Goal: Task Accomplishment & Management: Manage account settings

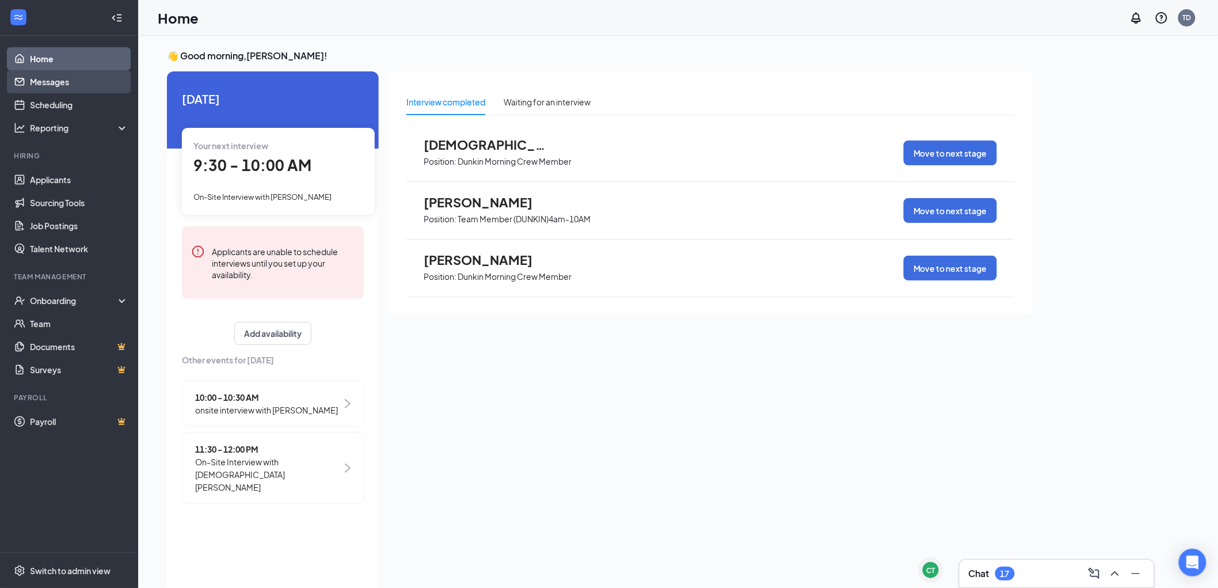
click at [75, 85] on link "Messages" at bounding box center [79, 81] width 98 height 23
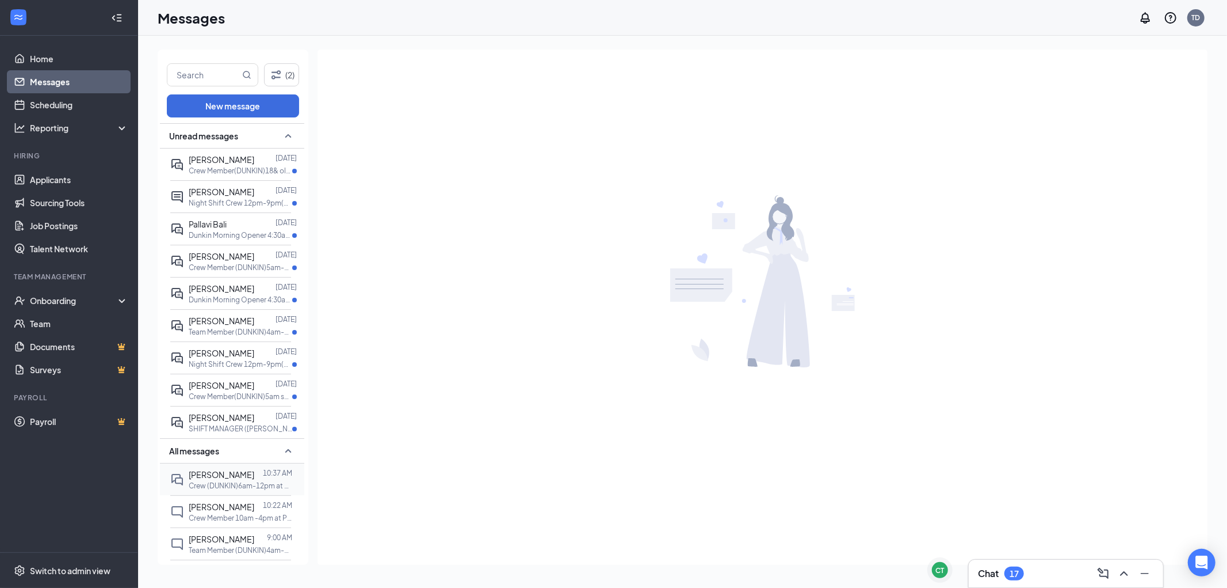
click at [232, 481] on div "[PERSON_NAME]" at bounding box center [222, 474] width 66 height 13
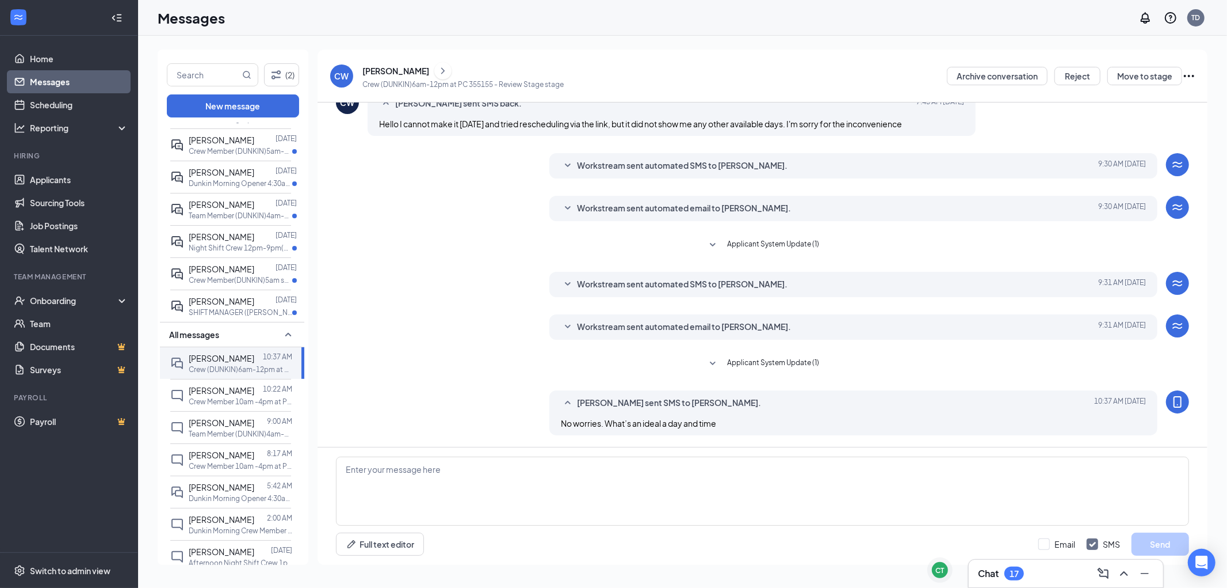
scroll to position [119, 0]
click at [232, 393] on span "[PERSON_NAME]" at bounding box center [222, 388] width 66 height 10
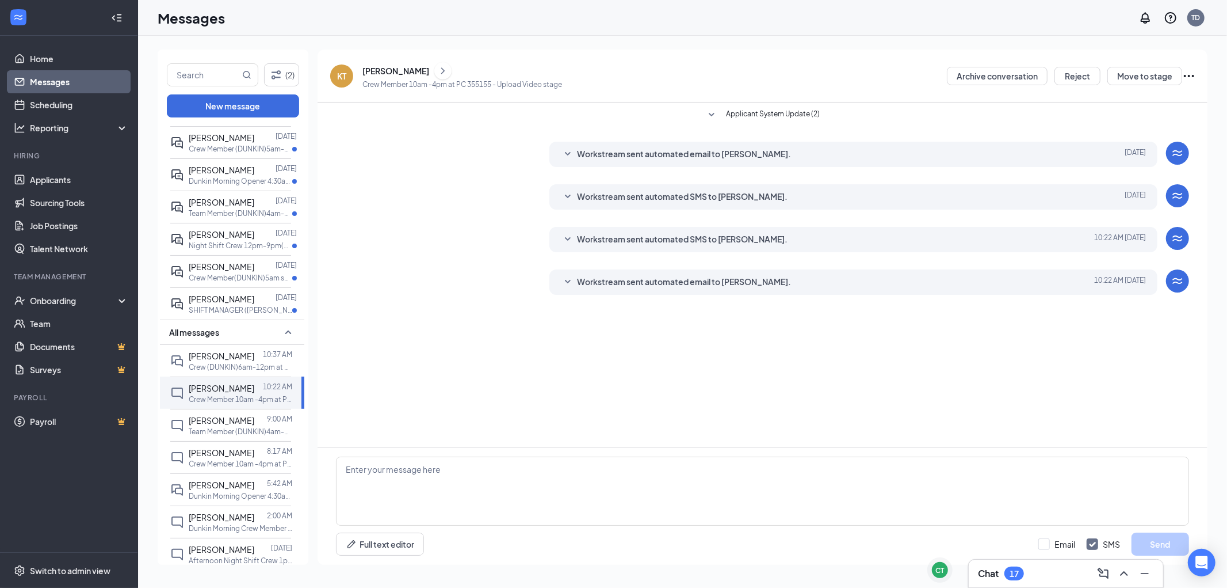
click at [574, 281] on div "Workstream sent automated email to [PERSON_NAME]. [DATE] 10:22 AM" at bounding box center [853, 282] width 585 height 14
click at [571, 281] on icon "SmallChevronDown" at bounding box center [568, 282] width 14 height 14
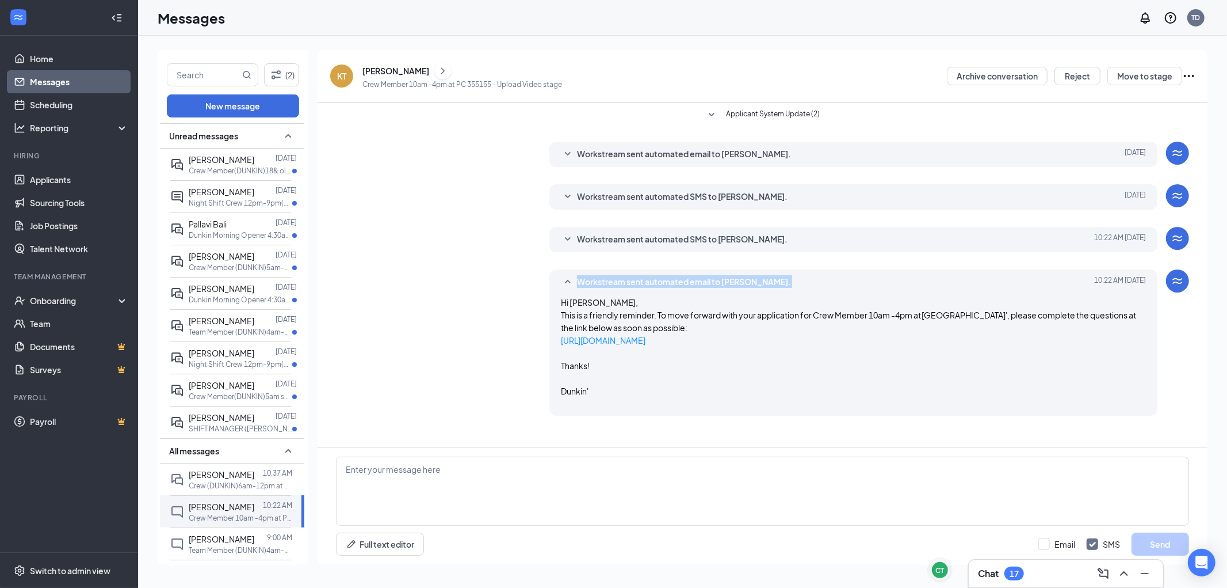
scroll to position [128, 0]
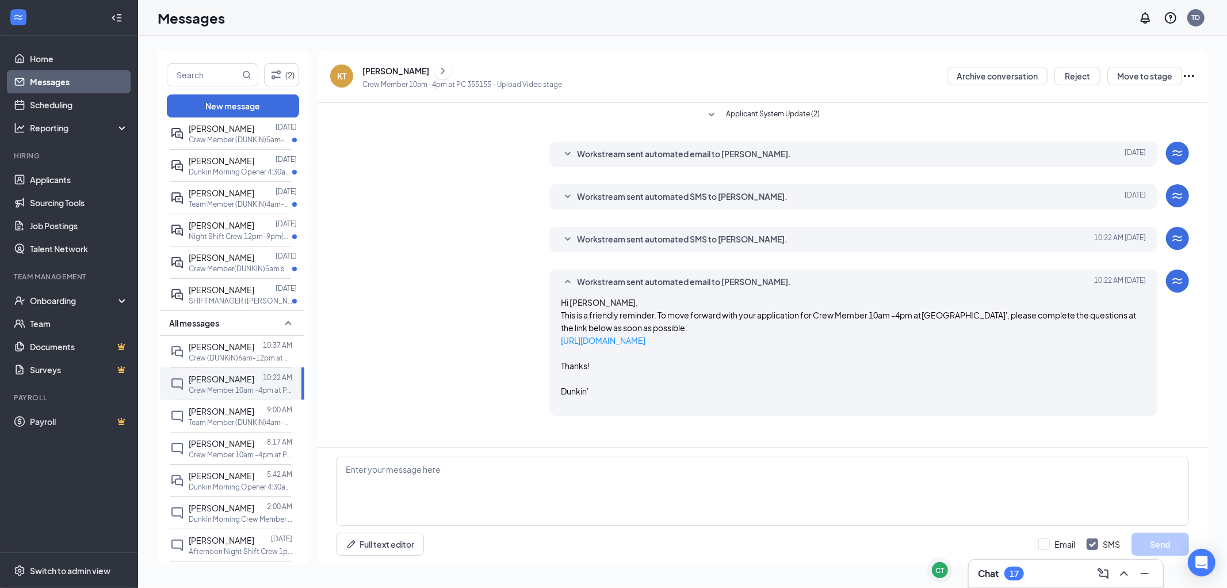
click at [447, 309] on div "Workstream sent automated email to [PERSON_NAME]. [DATE] 10:22 AM Hi [PERSON_NA…" at bounding box center [762, 345] width 853 height 152
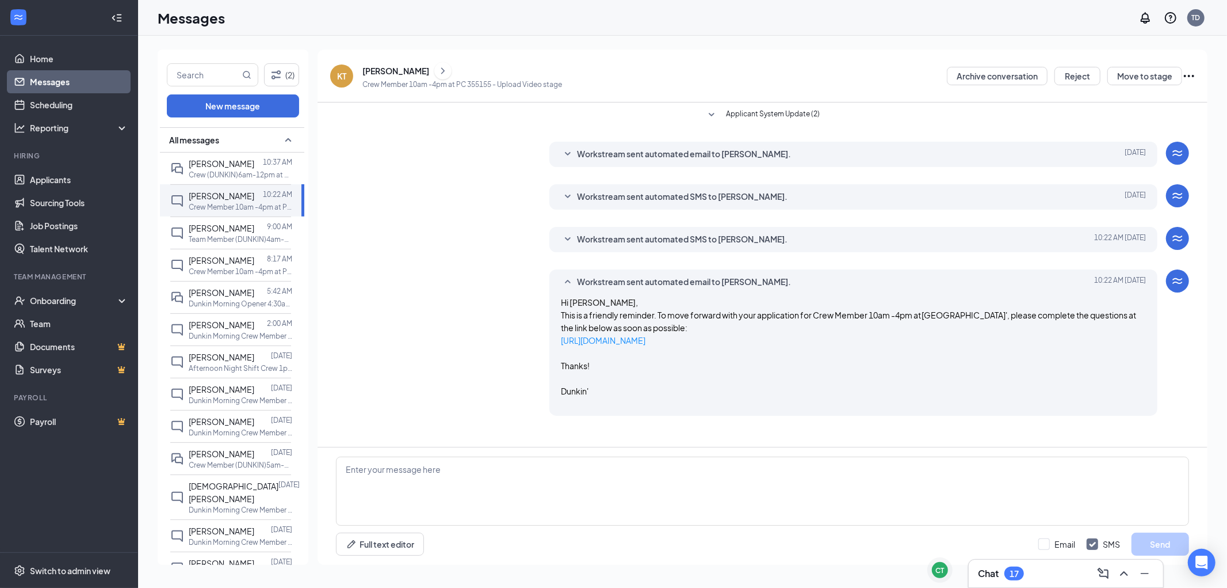
scroll to position [315, 0]
click at [208, 239] on p "Team Member (DUNKIN)4am-10AM at PC 355155" at bounding box center [241, 235] width 104 height 10
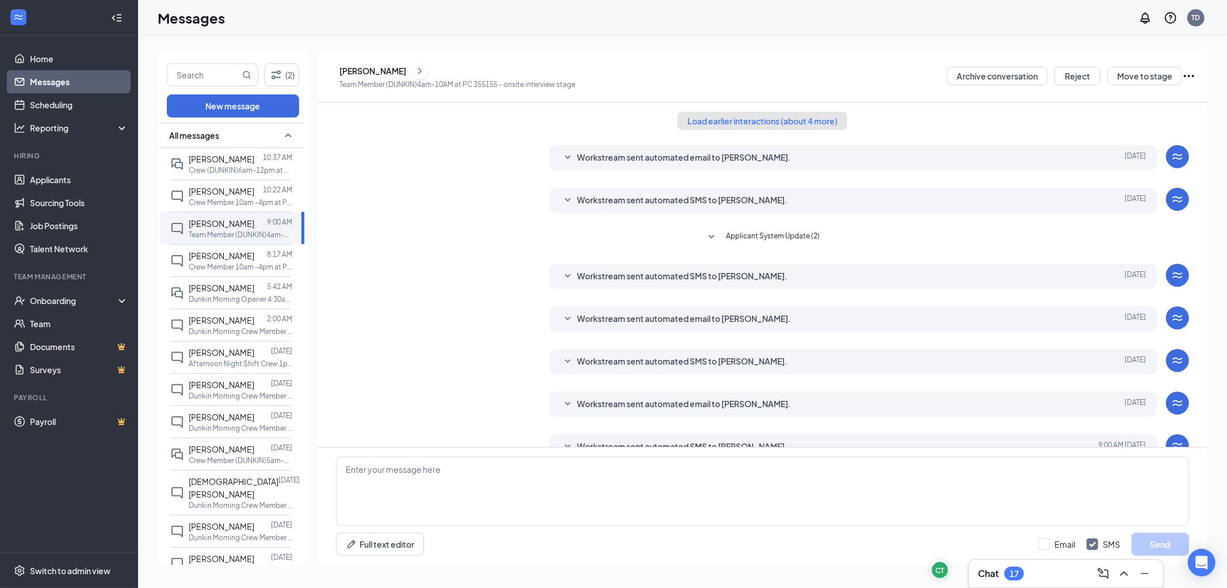
click at [772, 121] on button "Load earlier interactions (about 4 more)" at bounding box center [763, 121] width 170 height 18
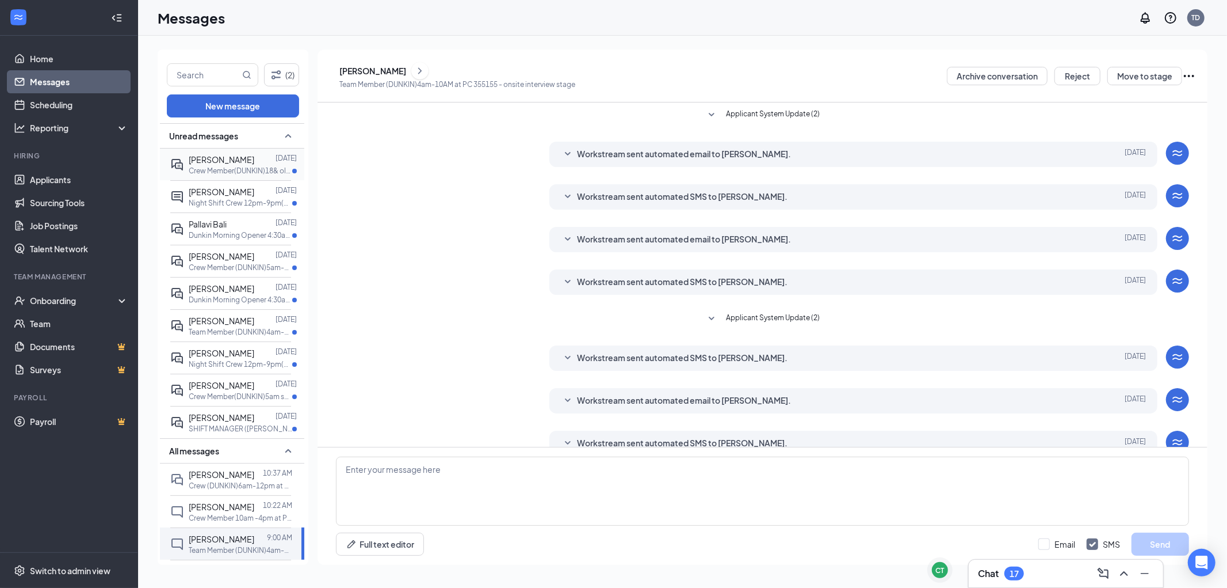
click at [261, 170] on p "Crew Member(DUNKIN)18& older at PC 355155" at bounding box center [241, 171] width 104 height 10
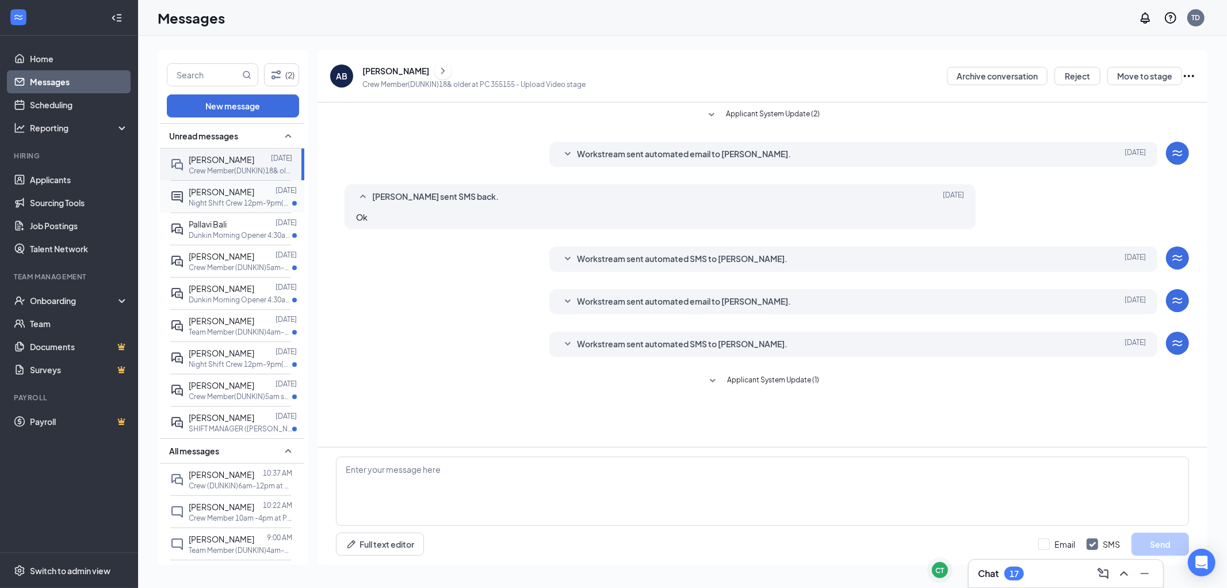
click at [266, 196] on div at bounding box center [264, 191] width 21 height 13
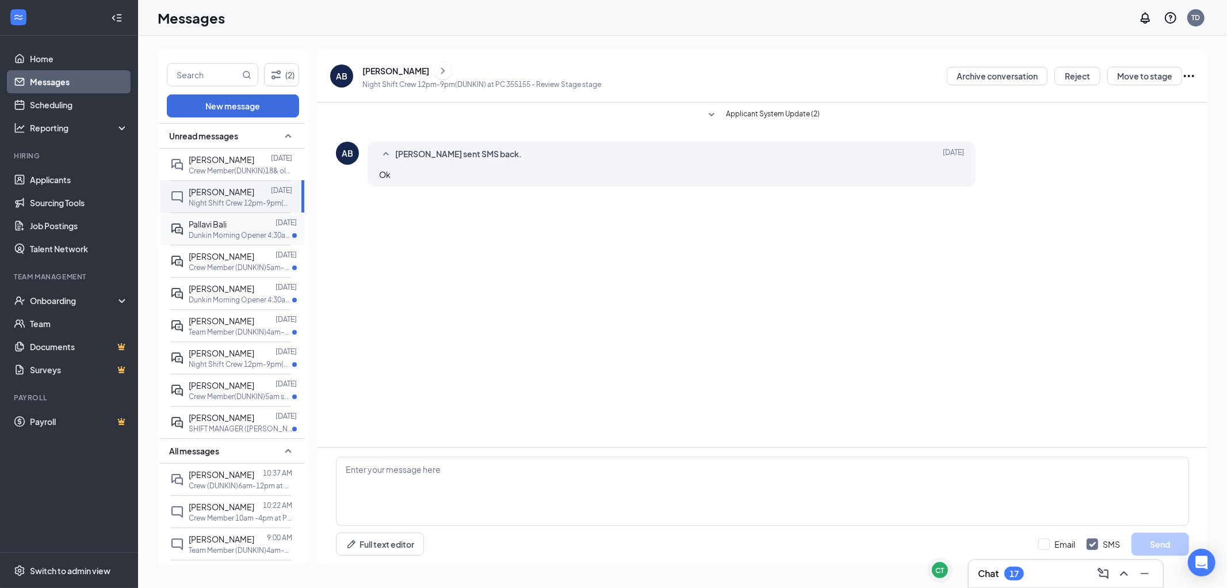
click at [271, 223] on div at bounding box center [251, 224] width 49 height 13
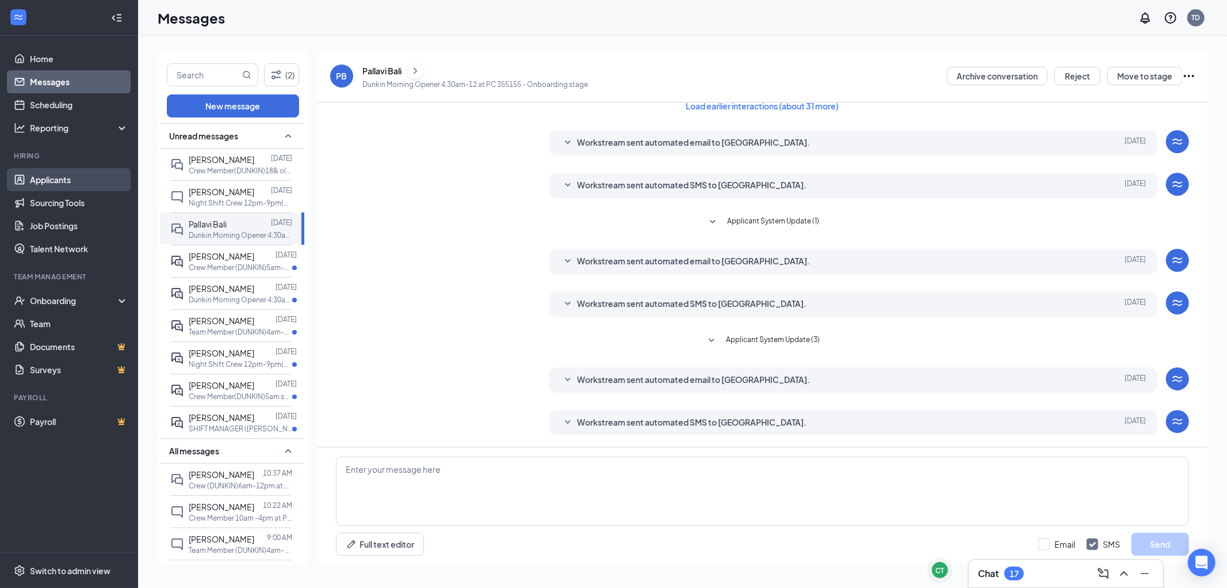
click at [48, 171] on link "Applicants" at bounding box center [79, 179] width 98 height 23
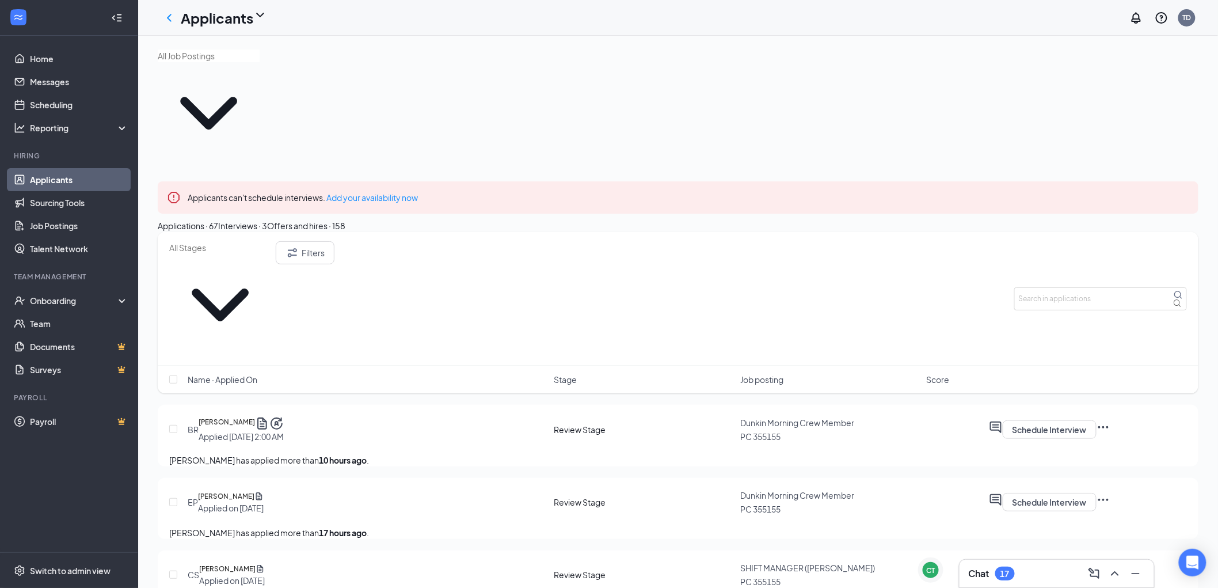
click at [267, 219] on div "Interviews · 3" at bounding box center [242, 225] width 49 height 13
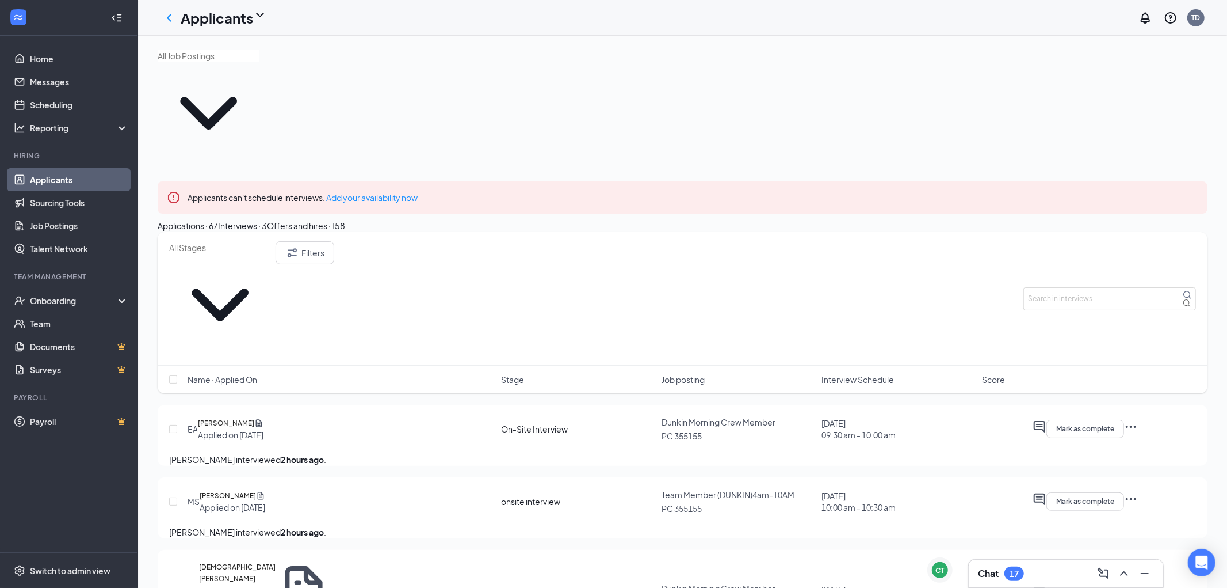
click at [345, 219] on div "Offers and hires · 158" at bounding box center [306, 225] width 78 height 13
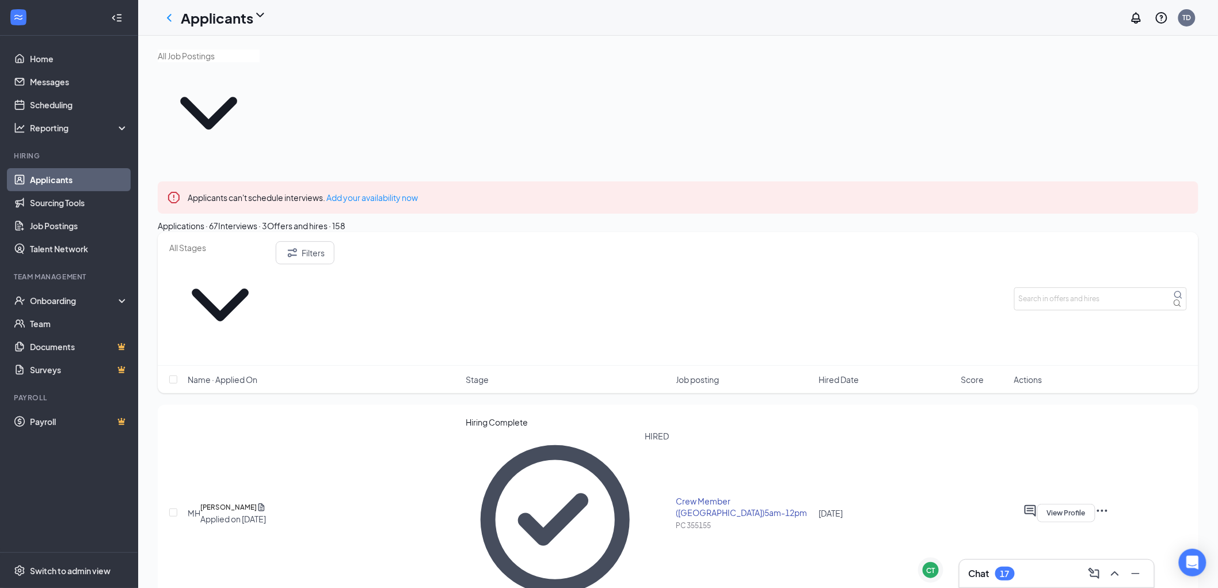
click at [267, 219] on div "Interviews · 3" at bounding box center [242, 225] width 49 height 13
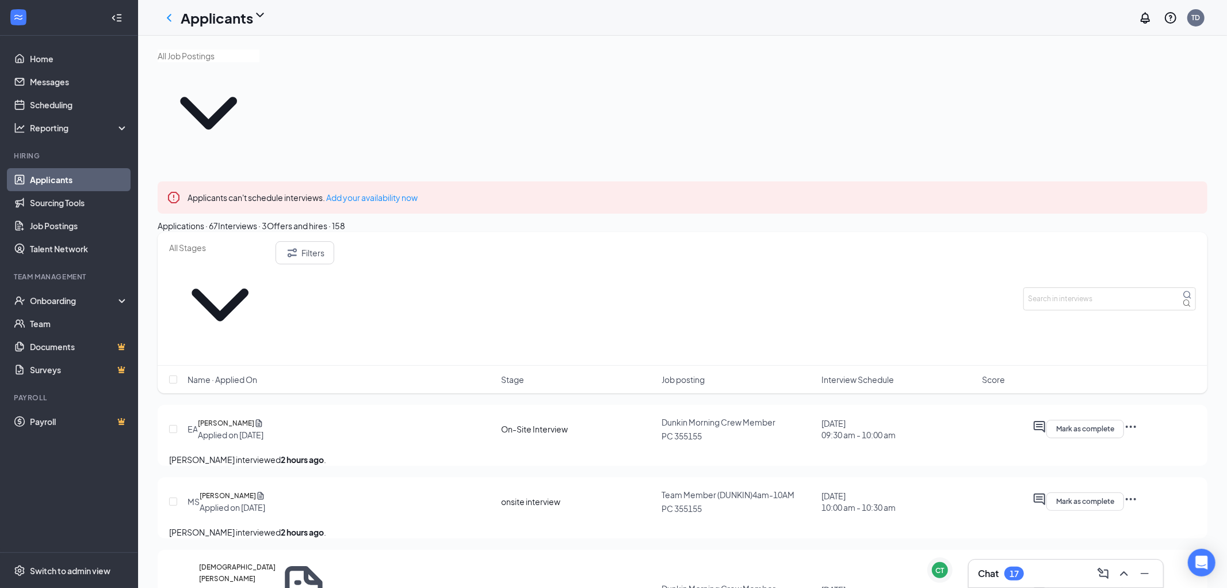
click at [218, 219] on button "Applications · 67" at bounding box center [188, 225] width 60 height 13
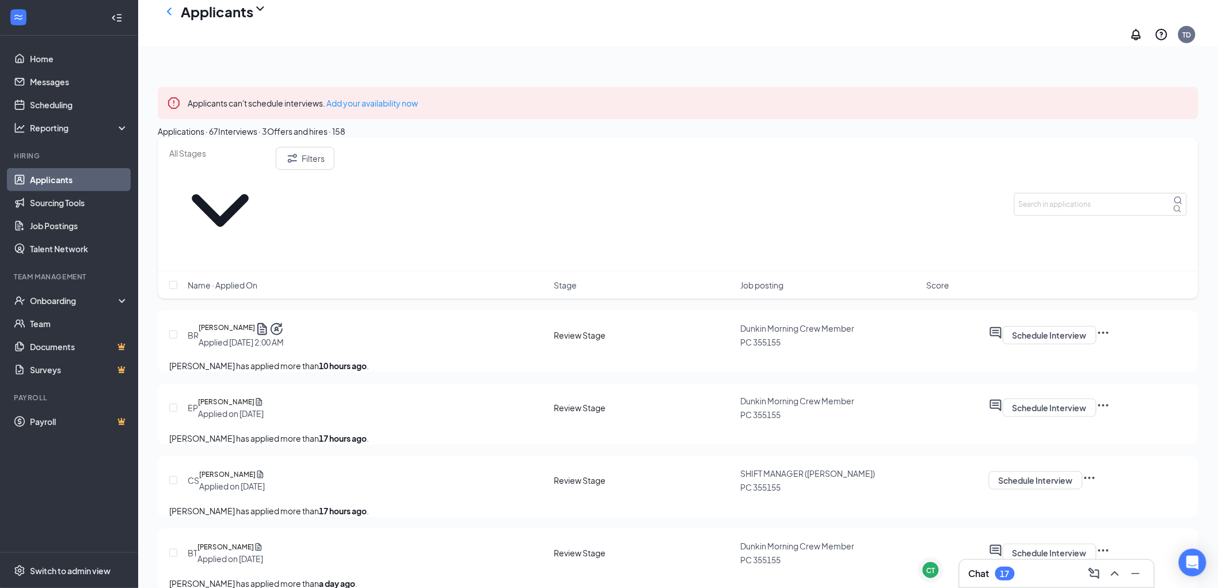
scroll to position [64, 0]
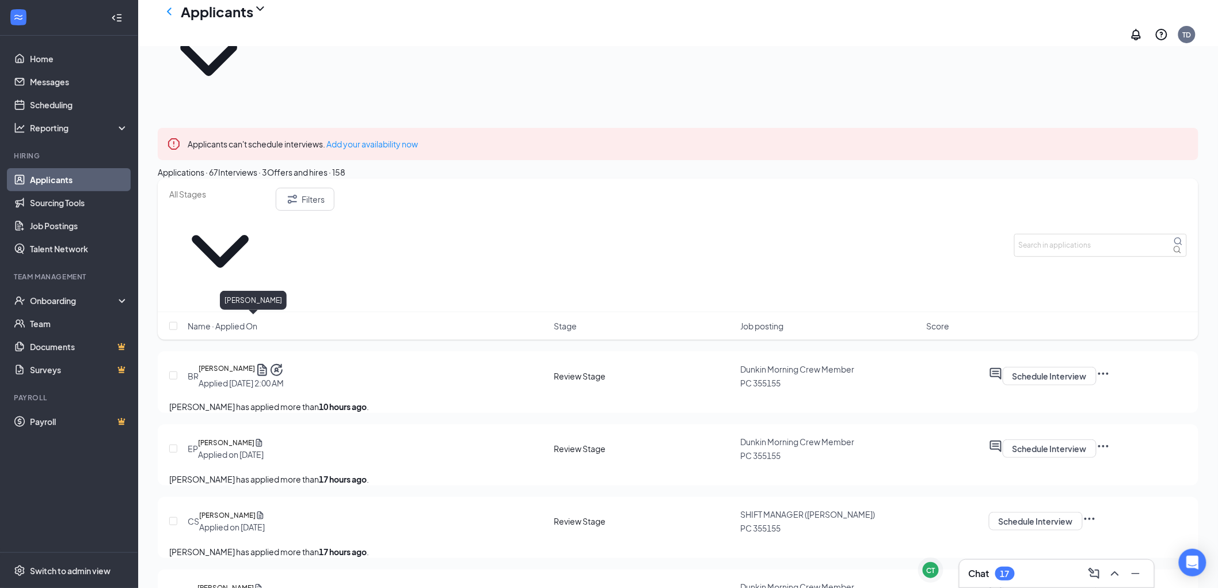
click at [250, 437] on h5 "[PERSON_NAME]" at bounding box center [226, 443] width 56 height 12
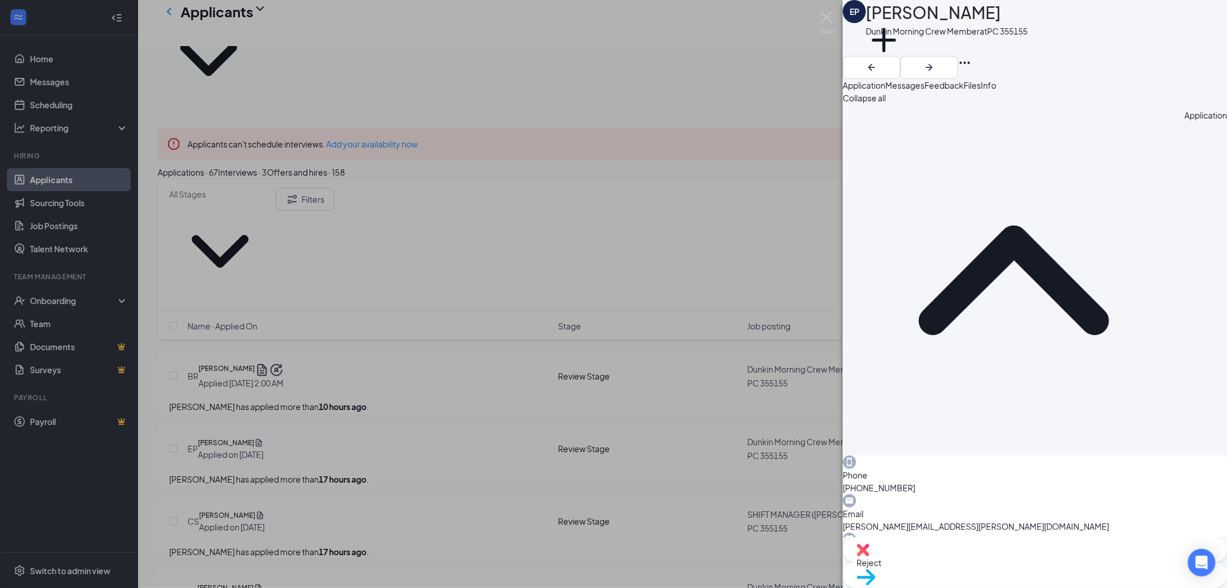
click at [371, 335] on div "EP [PERSON_NAME] Morning Crew Member at PC 355155 Add a tag Application Message…" at bounding box center [613, 294] width 1227 height 588
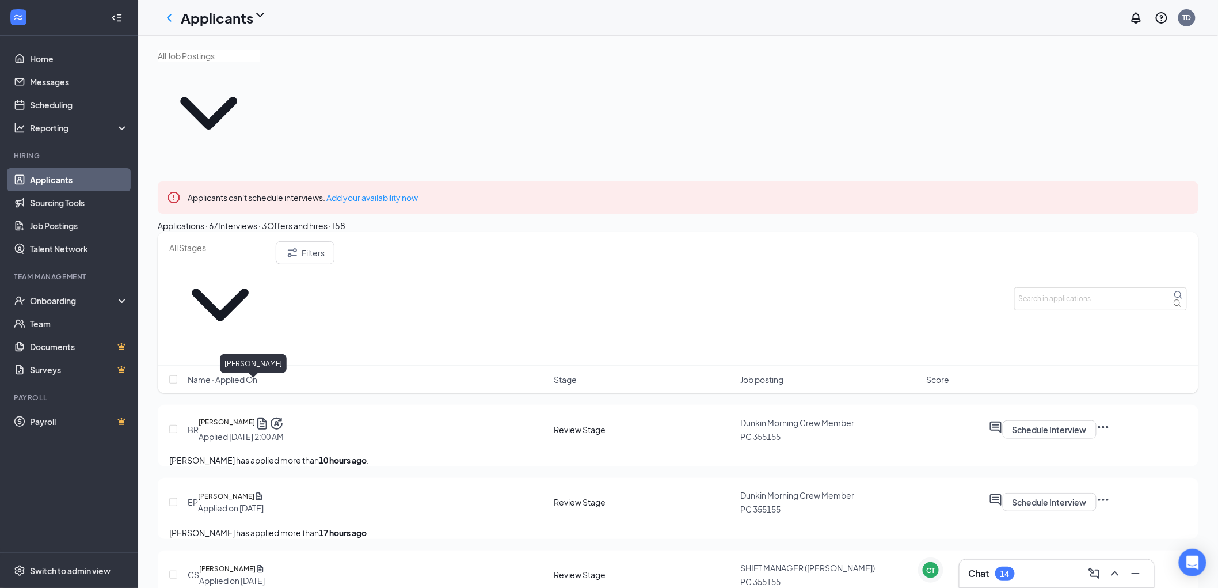
click at [254, 490] on h5 "[PERSON_NAME]" at bounding box center [226, 496] width 56 height 12
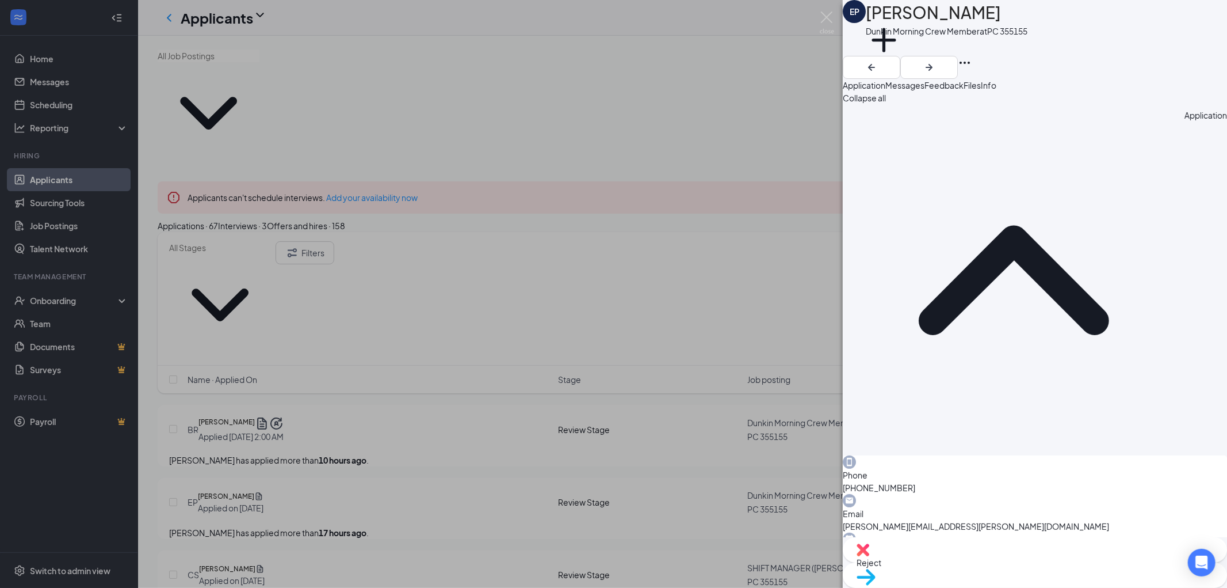
click at [925, 90] on span "Messages" at bounding box center [905, 85] width 39 height 10
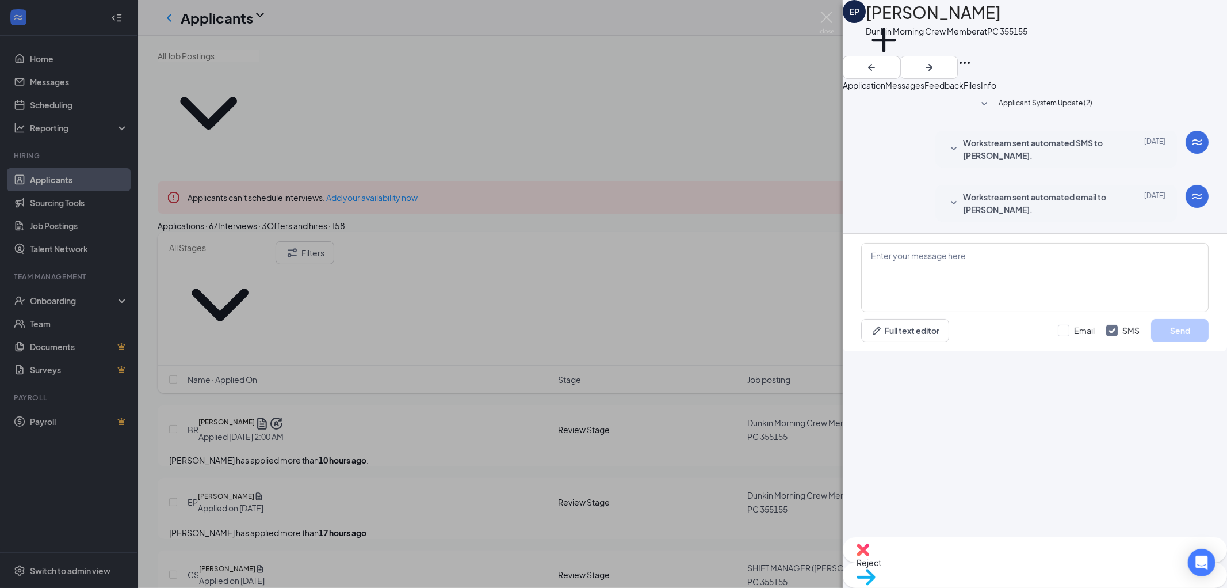
click at [981, 86] on div "Files" at bounding box center [972, 85] width 17 height 13
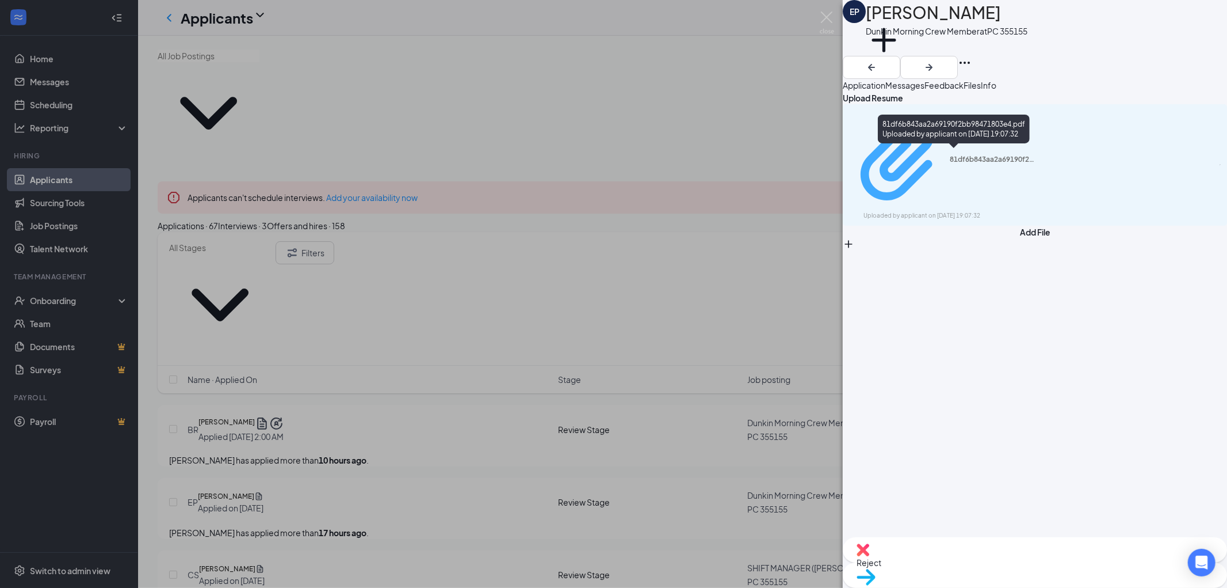
click at [985, 155] on div "81df6b843aa2a69190f2bb98471803e4.pdf" at bounding box center [993, 159] width 86 height 9
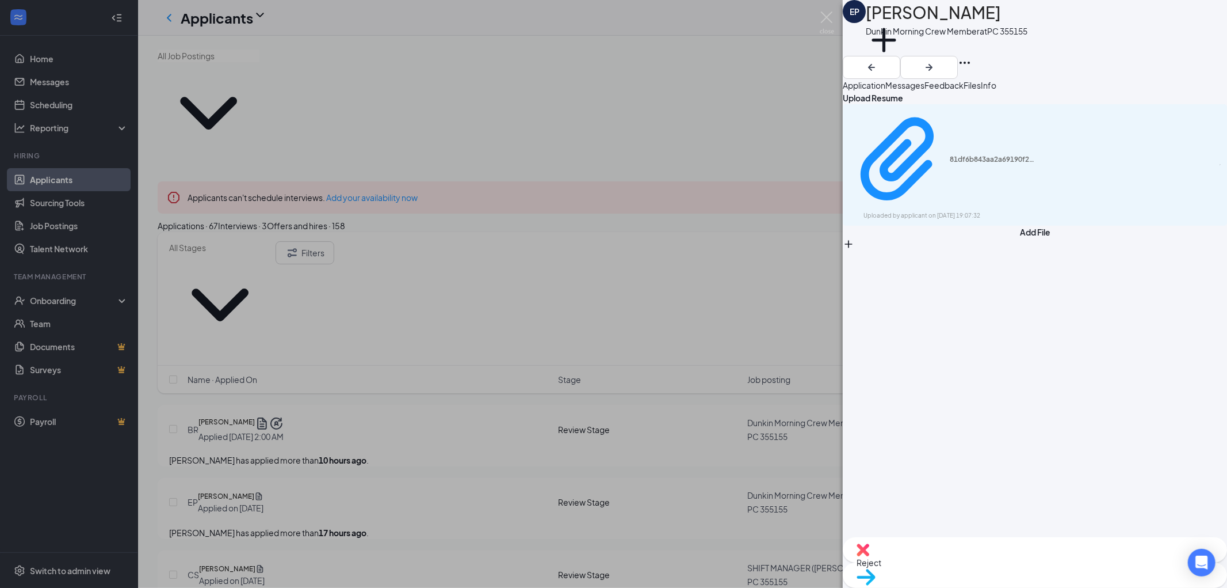
click at [278, 426] on div "EP [PERSON_NAME] Morning Crew Member at PC 355155 Add a tag Application Message…" at bounding box center [613, 294] width 1227 height 588
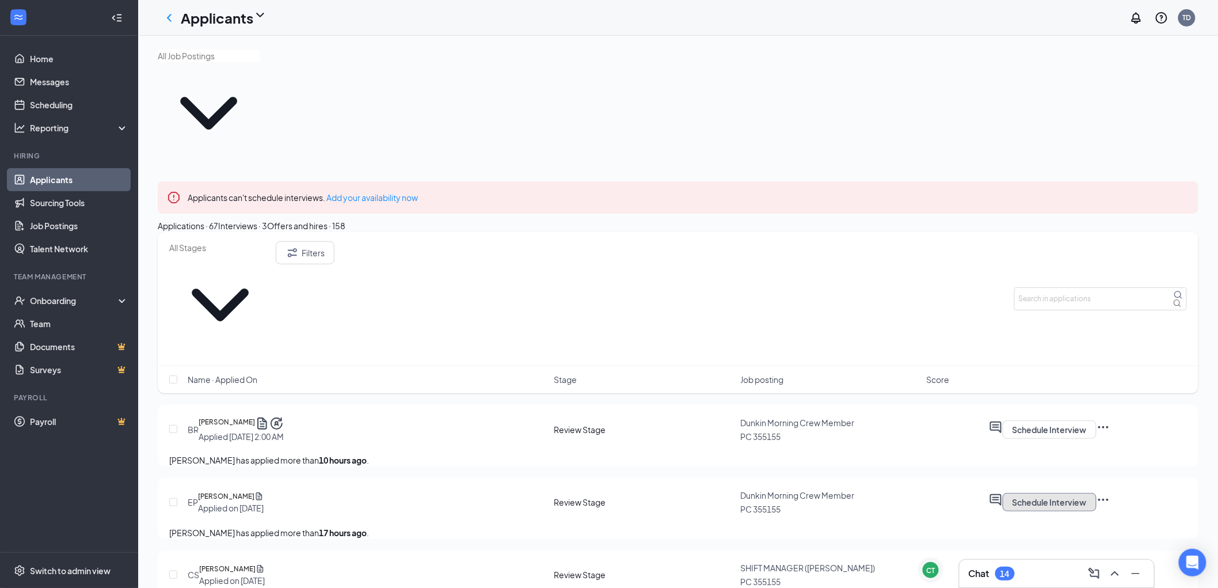
click at [1096, 493] on button "Schedule Interview" at bounding box center [1049, 502] width 94 height 18
type input "[DATE]"
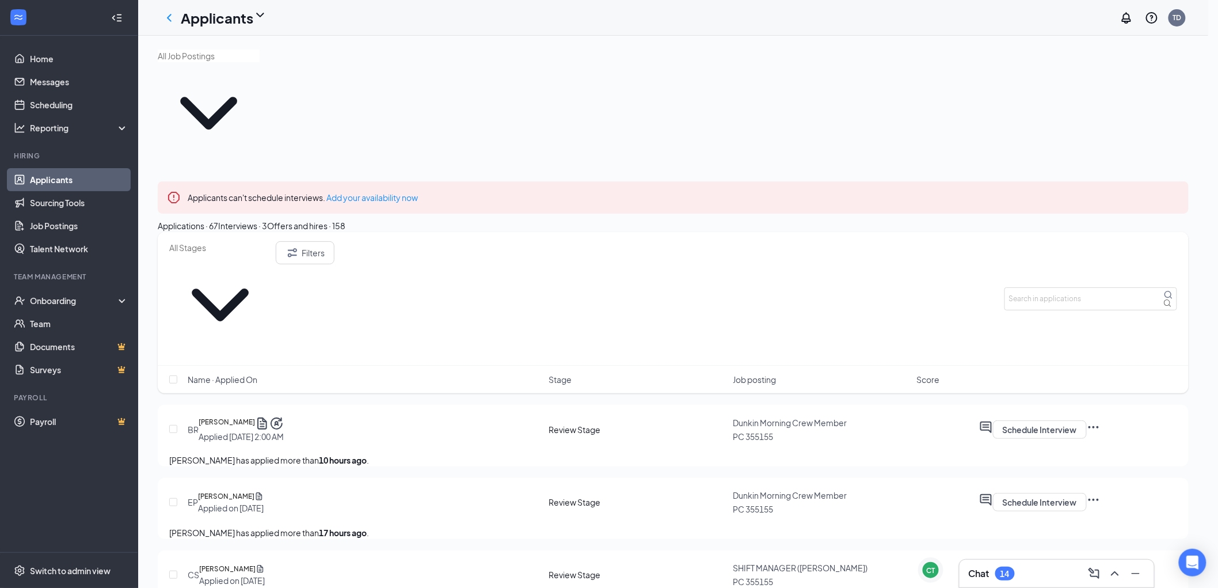
scroll to position [1001, 0]
click at [1096, 420] on button "Schedule Interview" at bounding box center [1049, 429] width 94 height 18
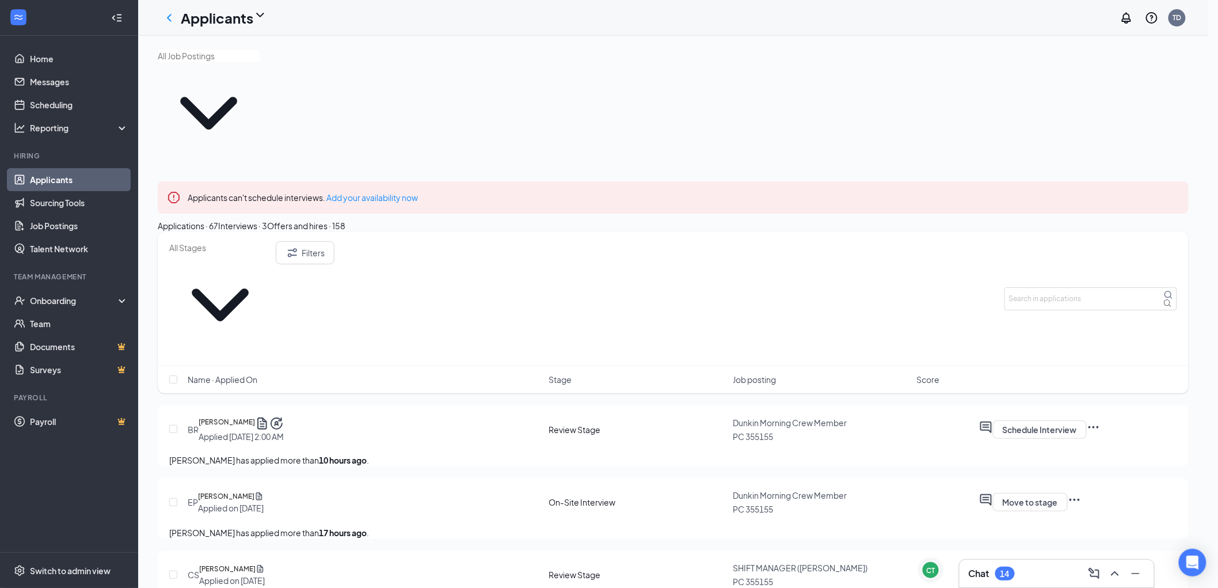
scroll to position [1204, 0]
type input "[DATE]"
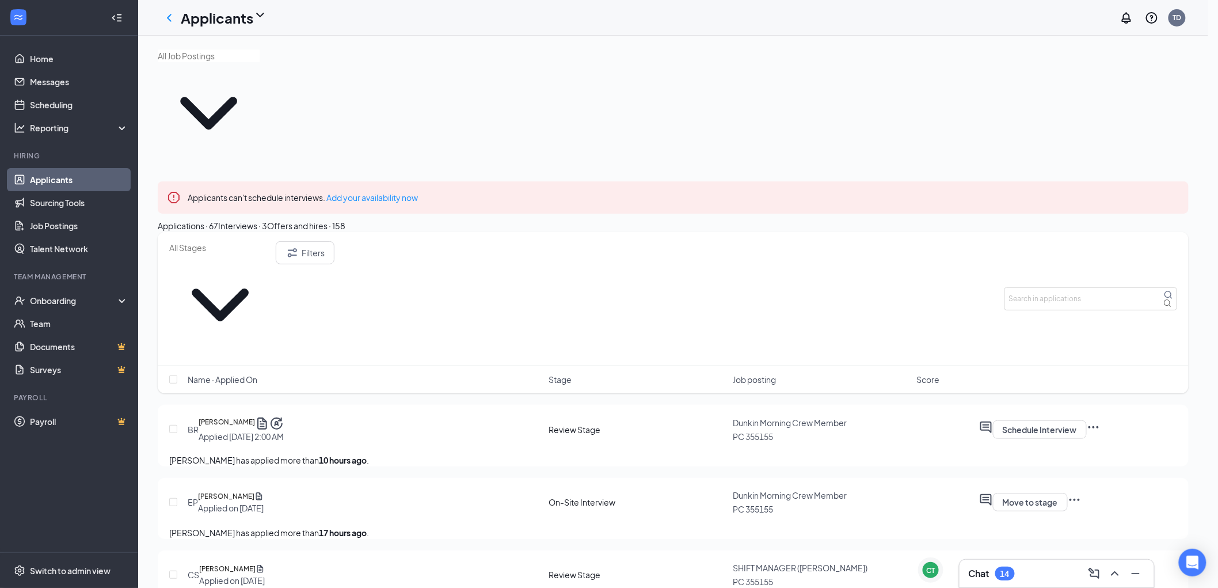
scroll to position [948, 0]
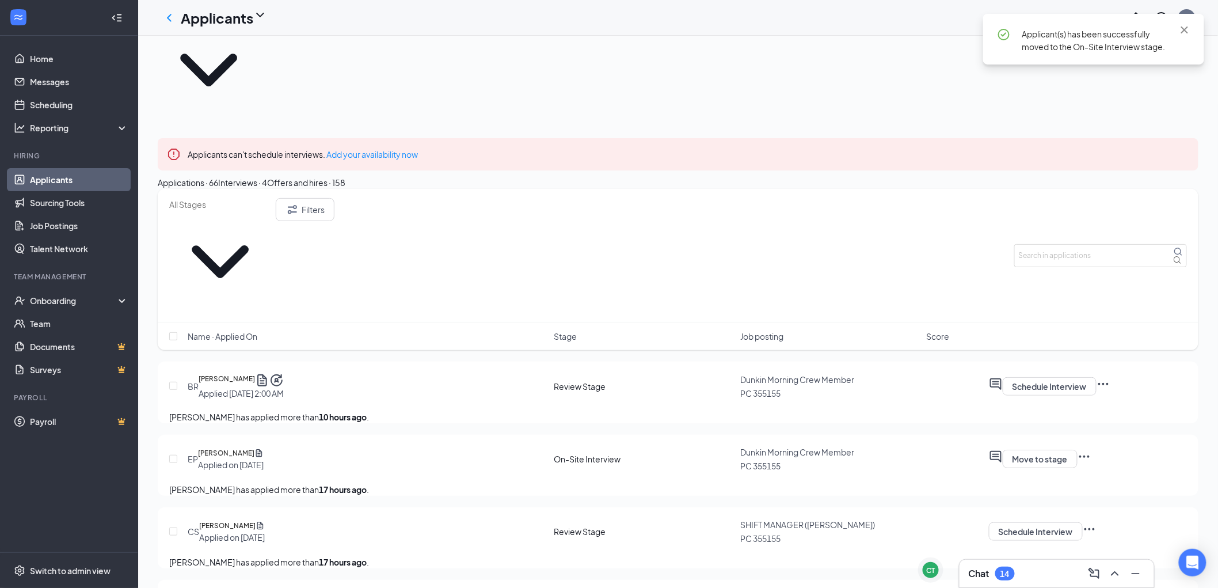
scroll to position [64, 0]
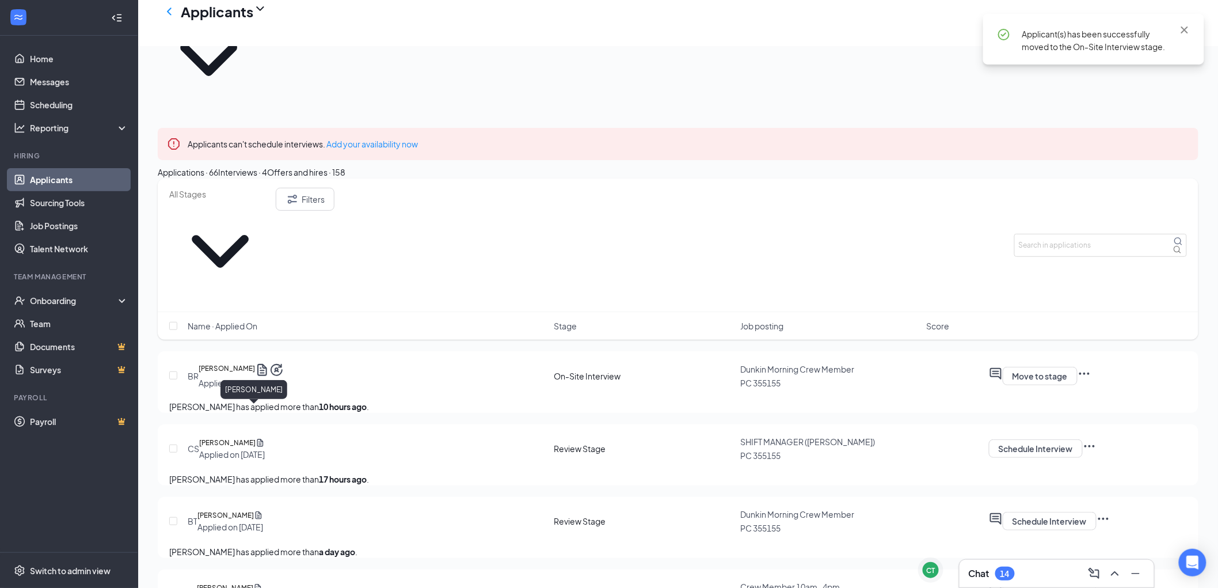
click at [254, 509] on h5 "[PERSON_NAME]" at bounding box center [225, 515] width 56 height 12
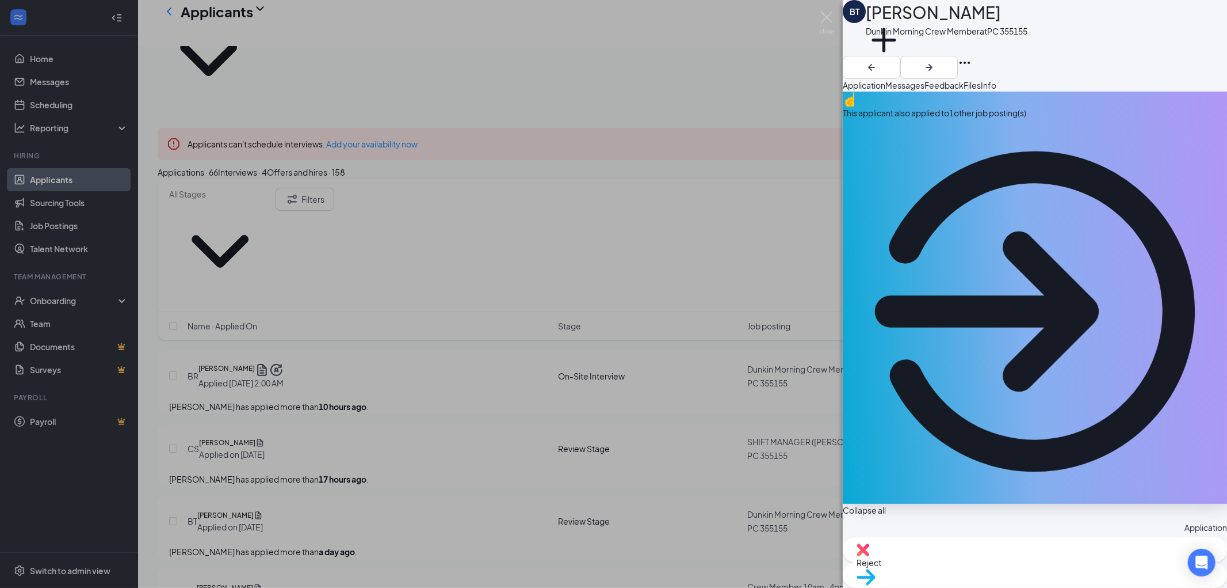
click at [802, 94] on div "BT [PERSON_NAME] Morning Crew Member at PC 355155 Add a tag Application Message…" at bounding box center [613, 294] width 1227 height 588
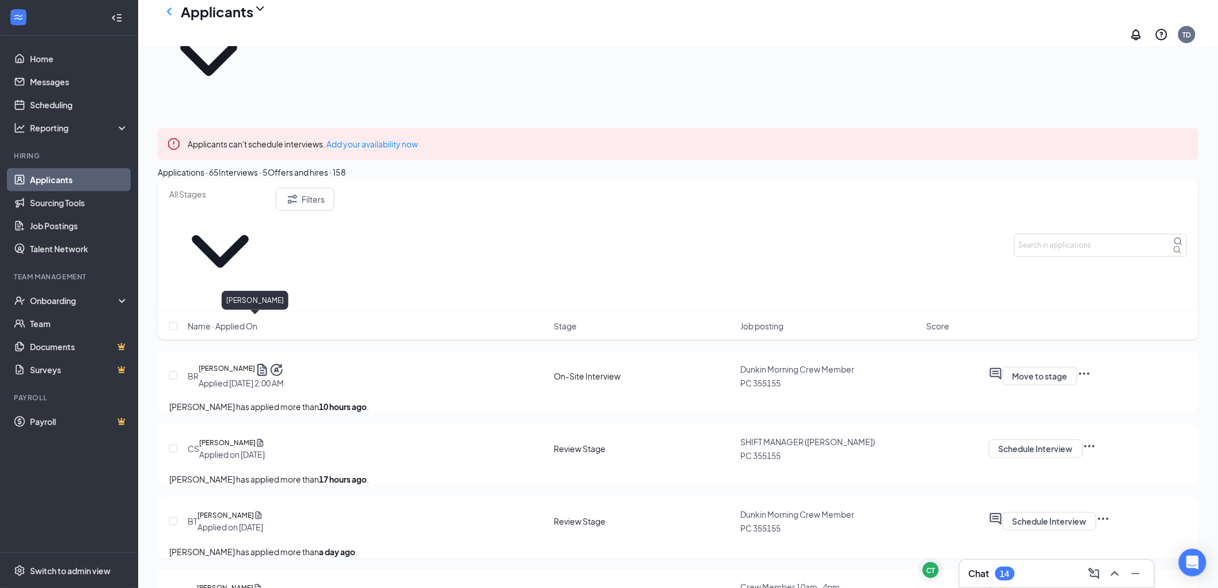
click at [256, 437] on h5 "[PERSON_NAME]" at bounding box center [227, 443] width 56 height 12
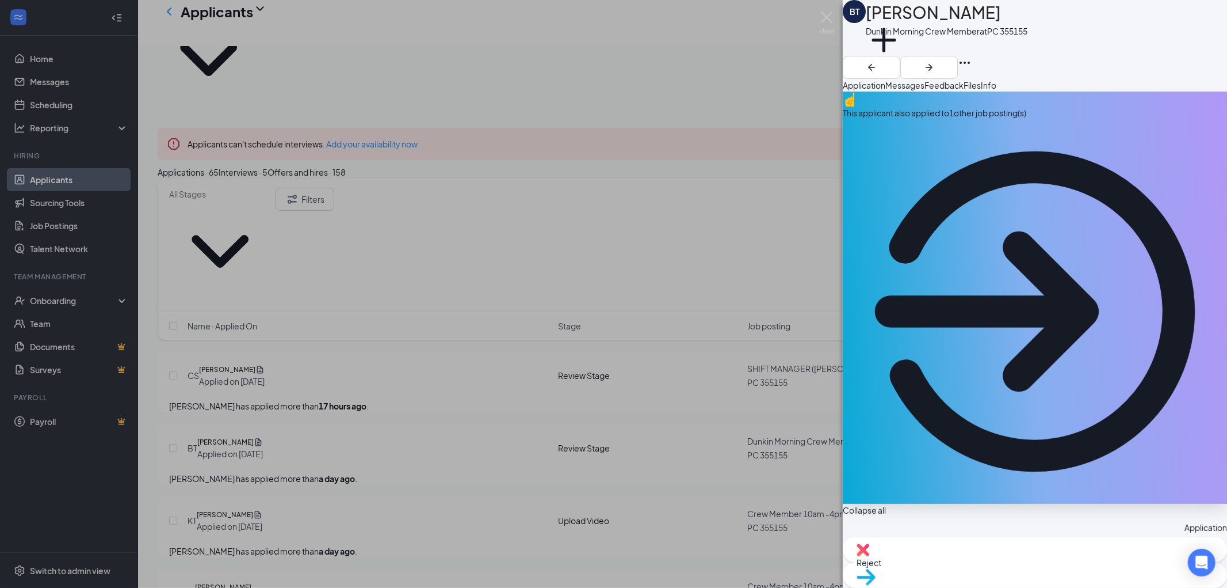
click at [841, 55] on div "BT [PERSON_NAME] Morning Crew Member at PC 355155 Add a tag Application Message…" at bounding box center [613, 294] width 1227 height 588
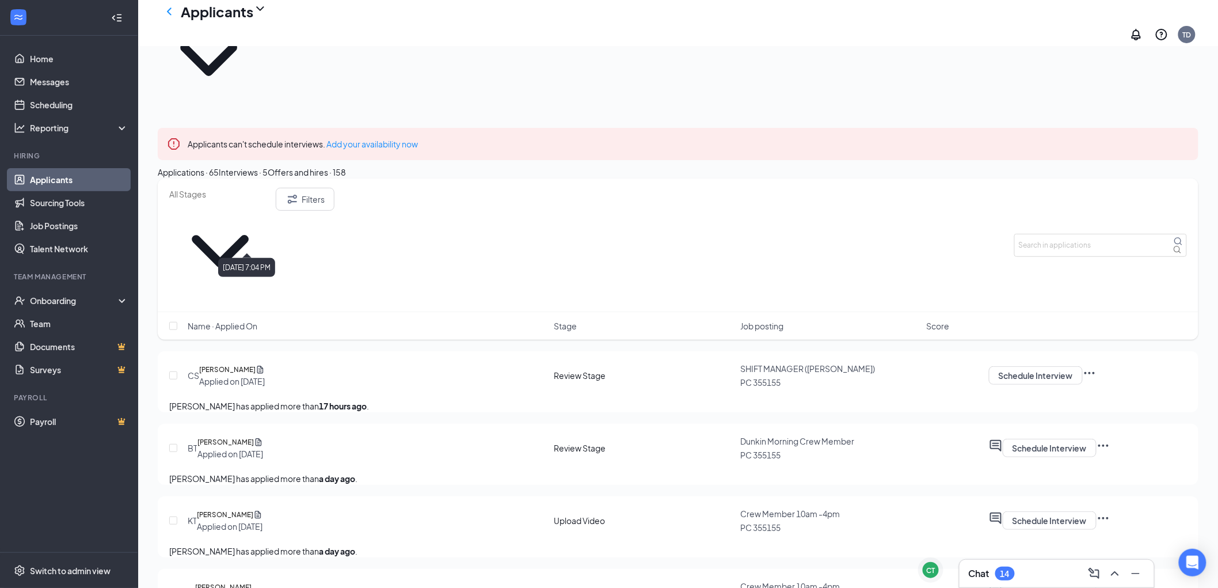
click at [256, 364] on h5 "[PERSON_NAME]" at bounding box center [227, 370] width 56 height 12
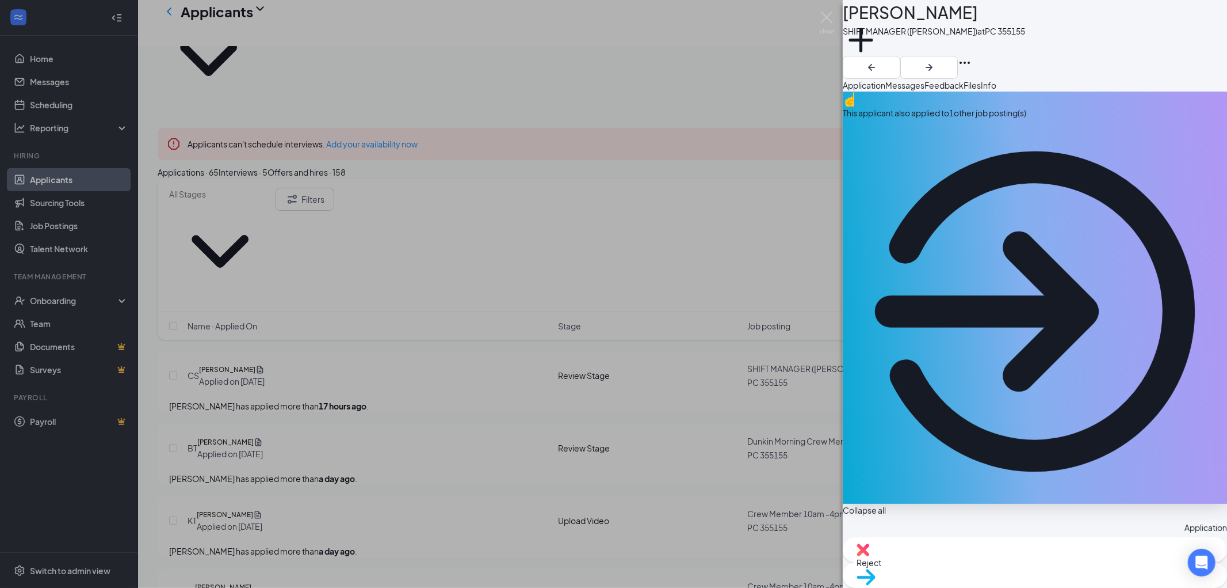
click at [981, 90] on span "Files" at bounding box center [972, 85] width 17 height 10
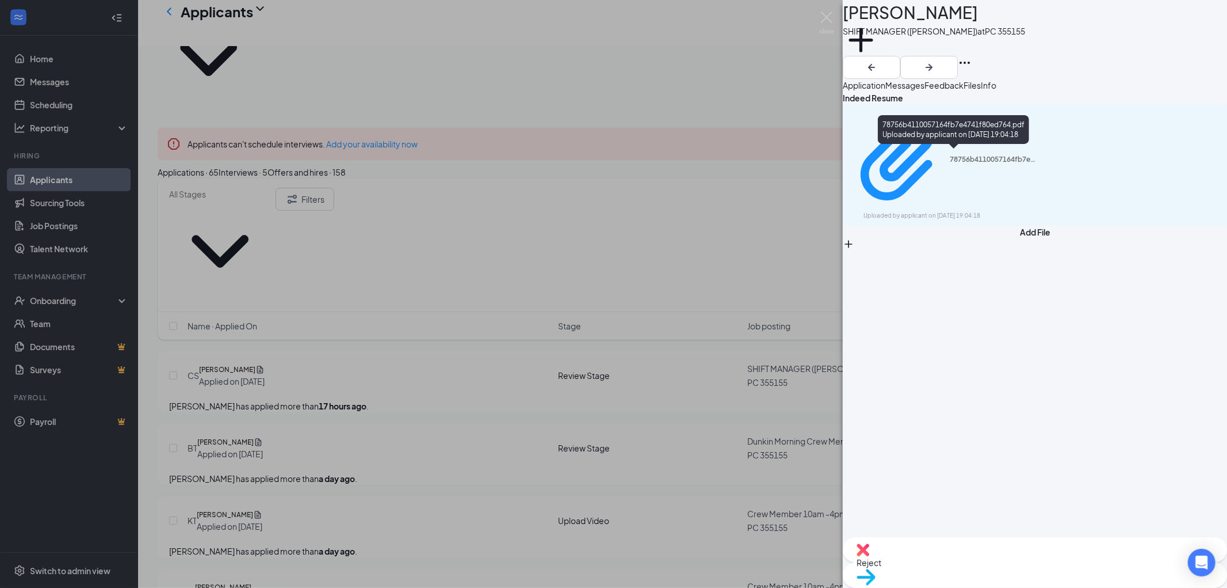
click at [936, 148] on div "78756b4110057164fb7e4741f80ed764.pdf Uploaded by applicant on [DATE] 19:04:18" at bounding box center [1035, 164] width 384 height 121
click at [940, 211] on div "Uploaded by applicant on [DATE] 19:04:18" at bounding box center [950, 215] width 173 height 9
click at [964, 90] on span "Feedback" at bounding box center [944, 85] width 39 height 10
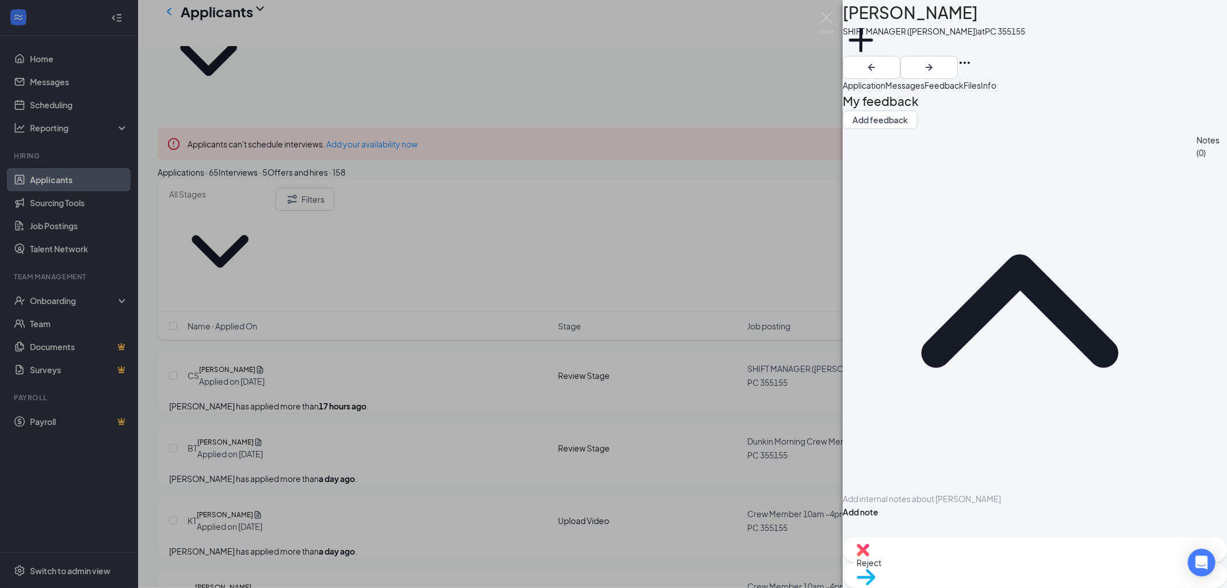
click at [886, 84] on button "Application" at bounding box center [864, 85] width 43 height 13
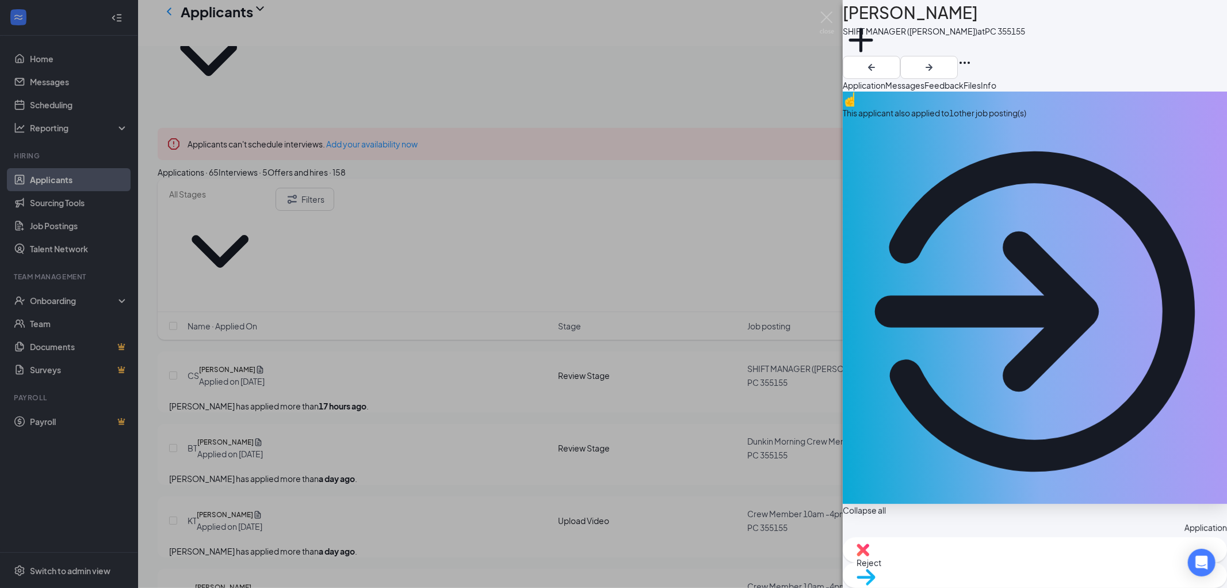
click at [997, 91] on button "Info" at bounding box center [989, 85] width 16 height 13
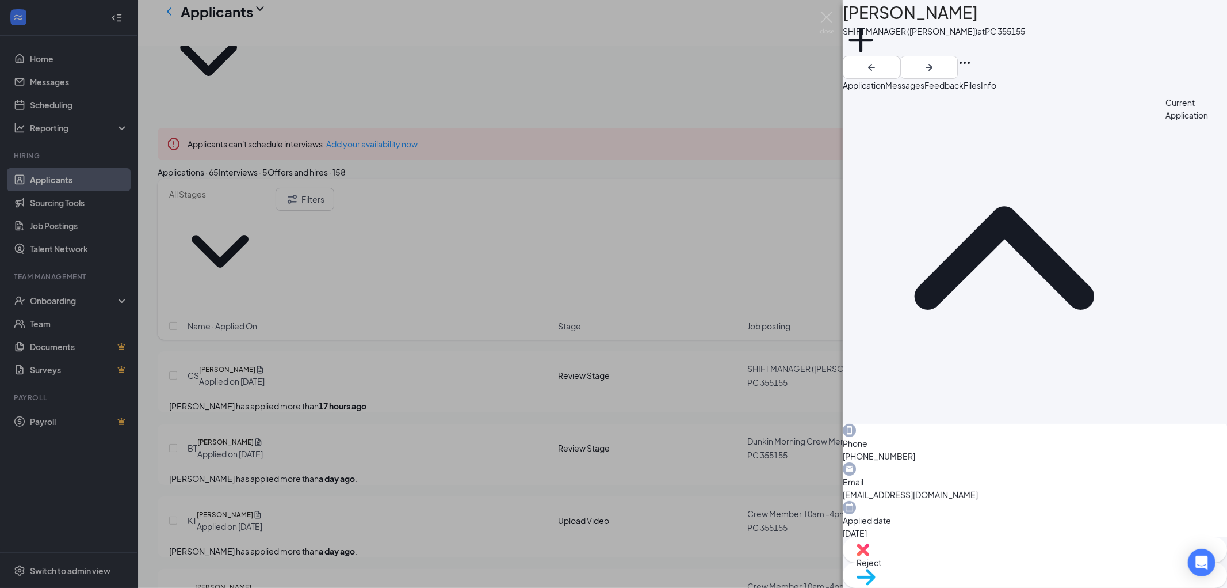
click at [981, 91] on button "Files" at bounding box center [972, 85] width 17 height 13
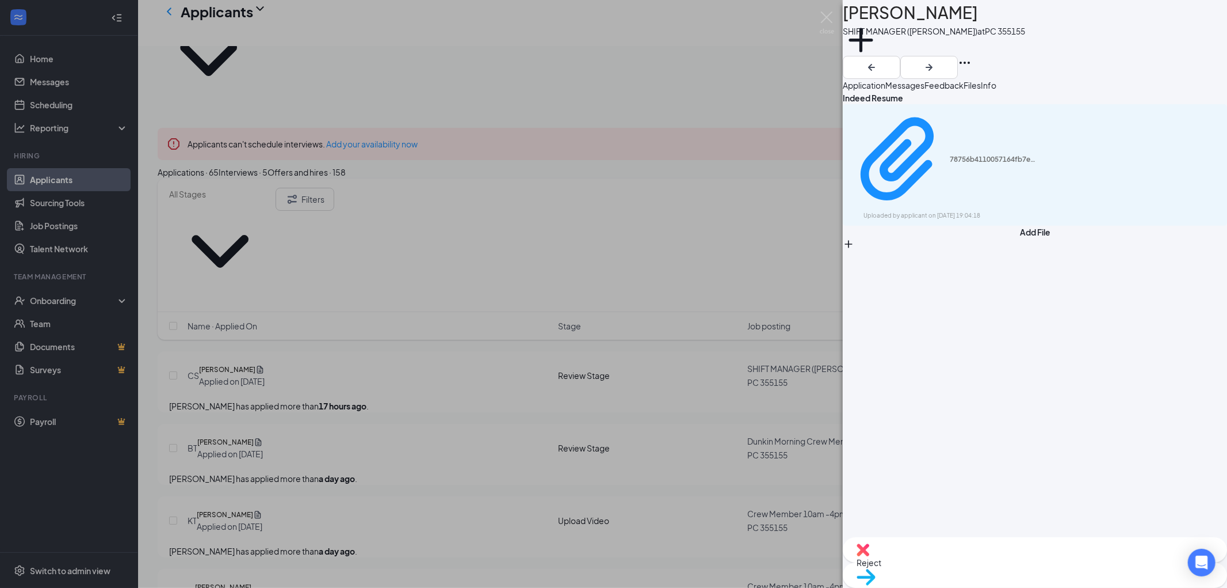
click at [886, 87] on span "Application" at bounding box center [864, 85] width 43 height 10
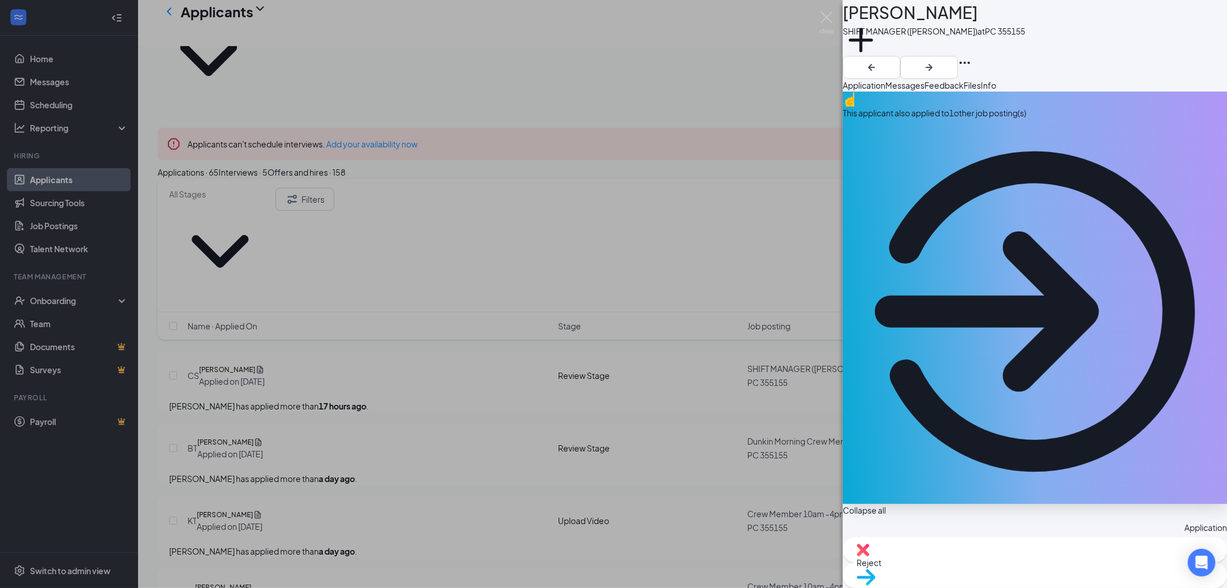
click at [972, 56] on icon "Ellipses" at bounding box center [965, 63] width 14 height 14
click at [574, 302] on div "CS [PERSON_NAME] SHIFT MANAGER (DUNKIN) at PC 355155 Add a tag Application Mess…" at bounding box center [613, 294] width 1227 height 588
click at [574, 311] on div "CS [PERSON_NAME] SHIFT MANAGER (DUNKIN) at PC 355155 Add a tag Application Mess…" at bounding box center [613, 294] width 1227 height 588
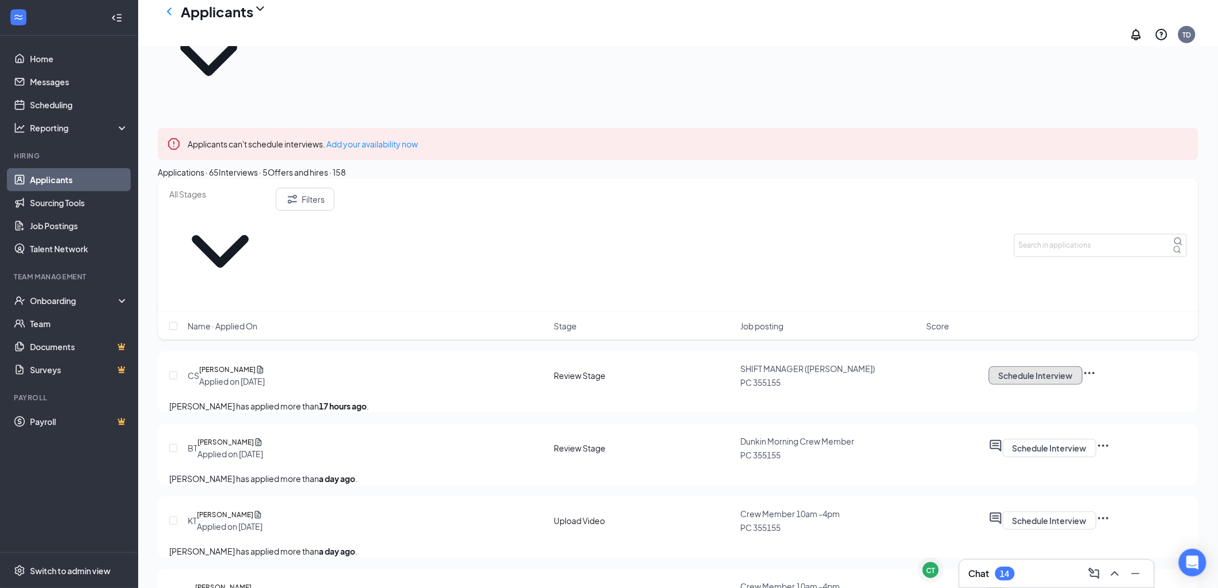
click at [1082, 366] on button "Schedule Interview" at bounding box center [1036, 375] width 94 height 18
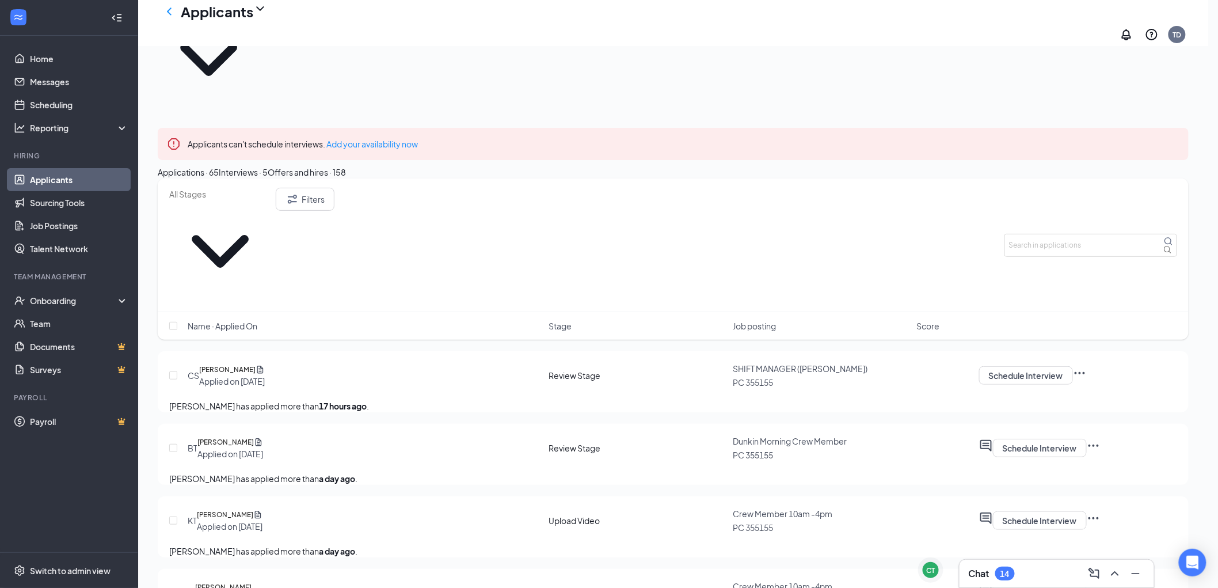
scroll to position [1204, 0]
drag, startPoint x: 567, startPoint y: 386, endPoint x: 561, endPoint y: 383, distance: 6.7
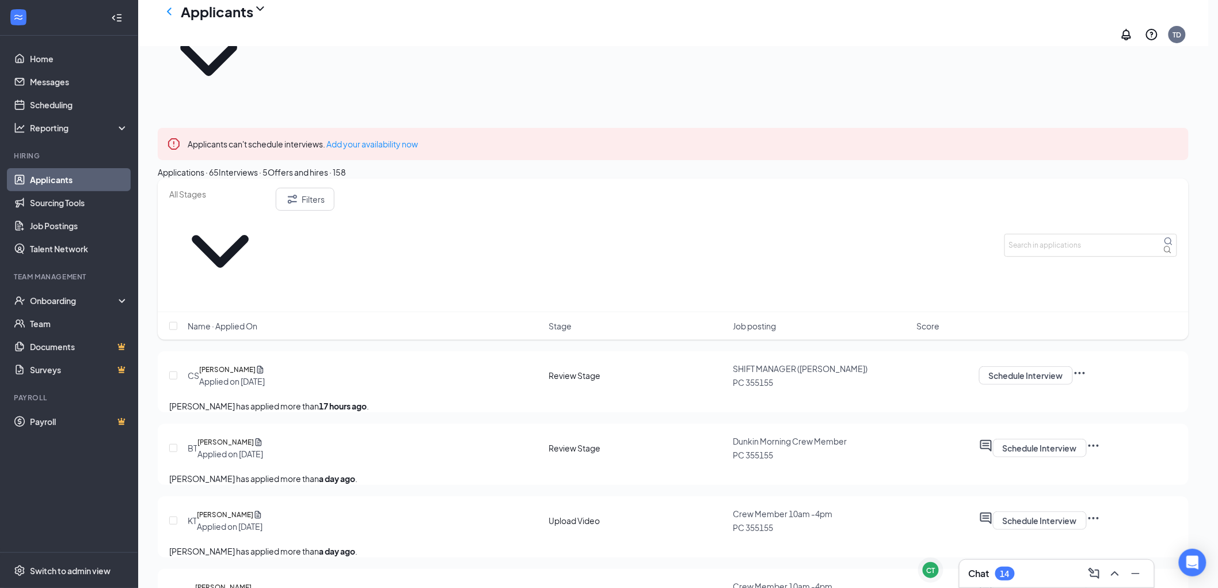
type input "[DATE]"
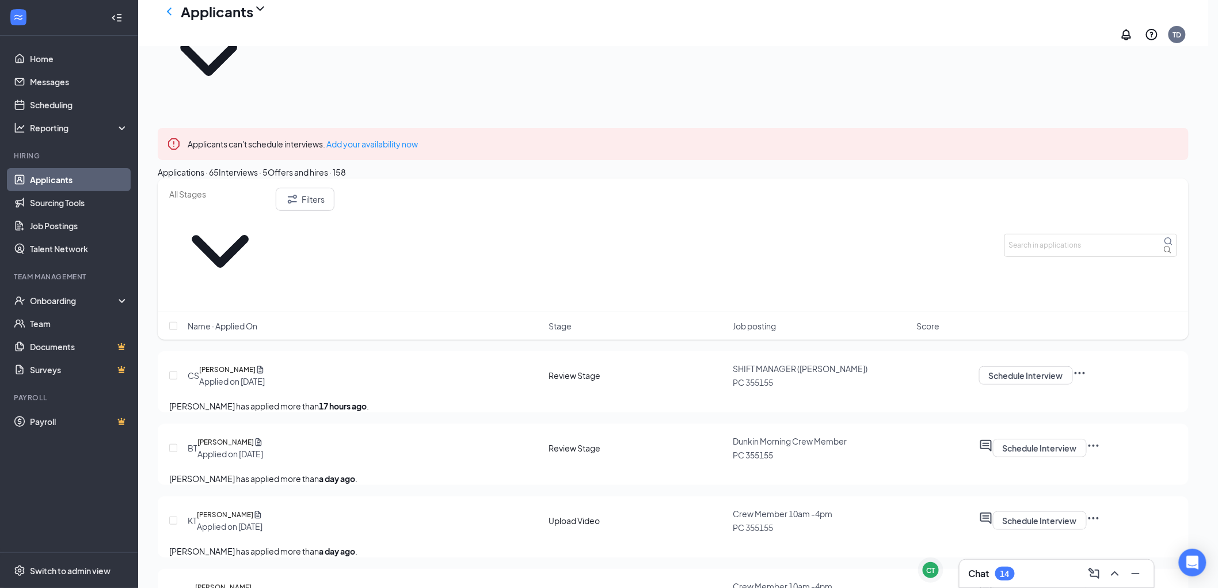
click at [234, 364] on h5 "[PERSON_NAME]" at bounding box center [225, 370] width 56 height 12
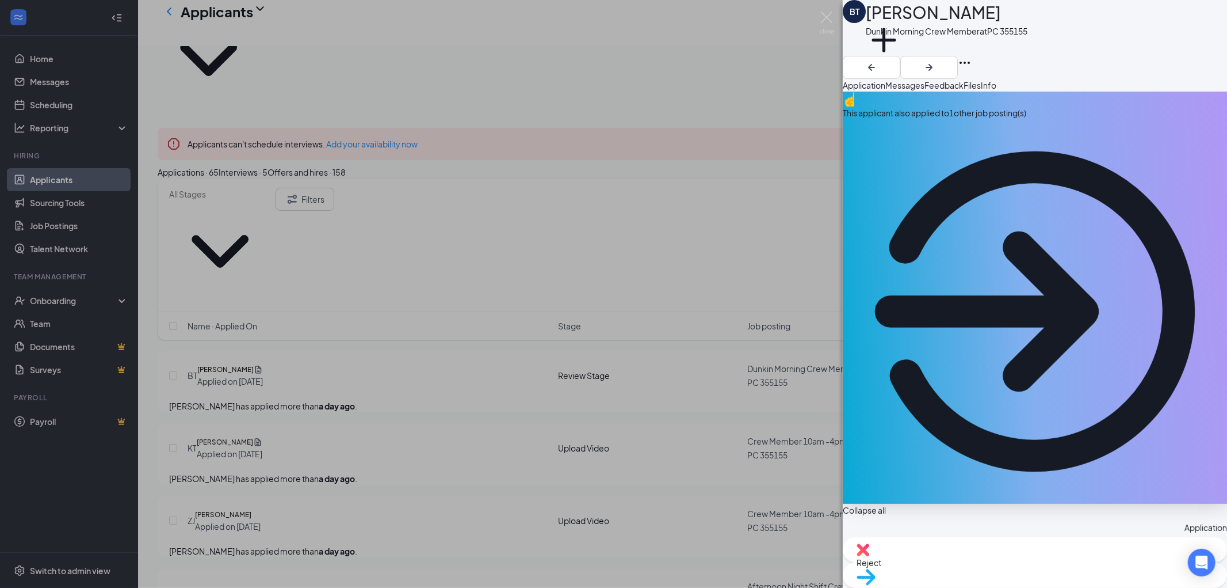
click at [981, 89] on span "Files" at bounding box center [972, 85] width 17 height 10
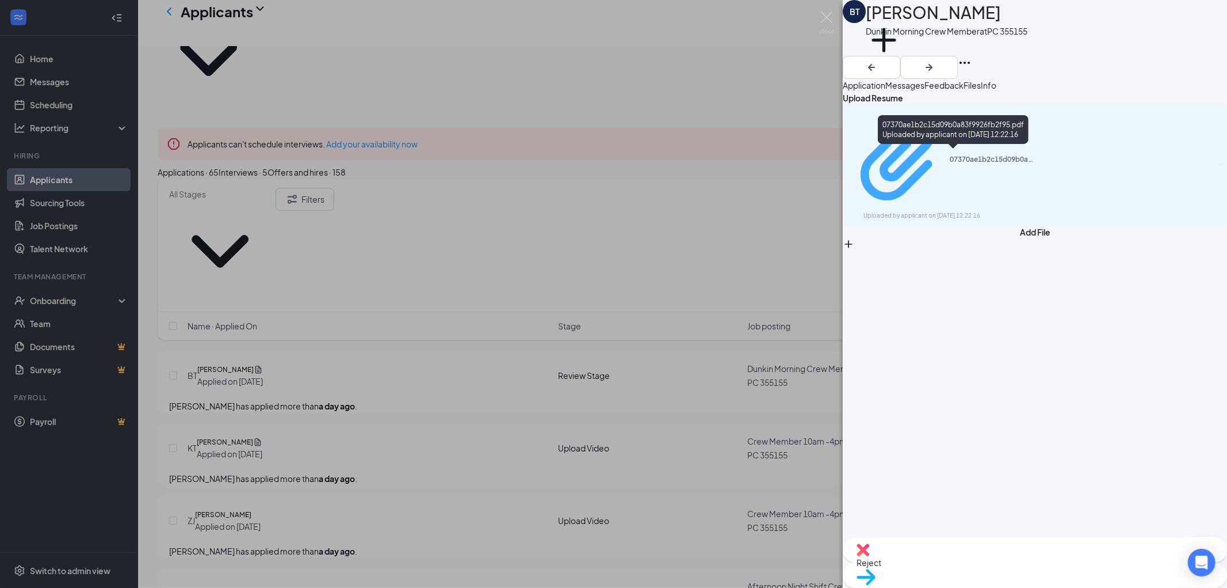
click at [1021, 155] on div "07370ae1b2c15d09b0a83f9926fb2f95.pdf" at bounding box center [993, 159] width 86 height 9
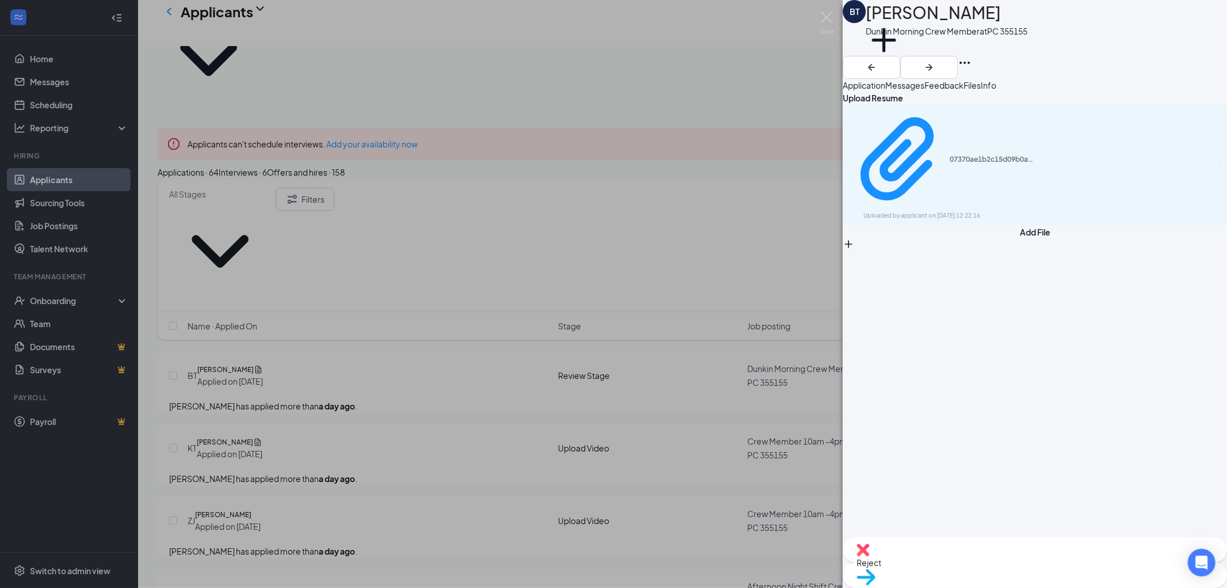
click at [394, 239] on div "BT [PERSON_NAME] Morning Crew Member at PC 355155 Add a tag Application Message…" at bounding box center [613, 294] width 1227 height 588
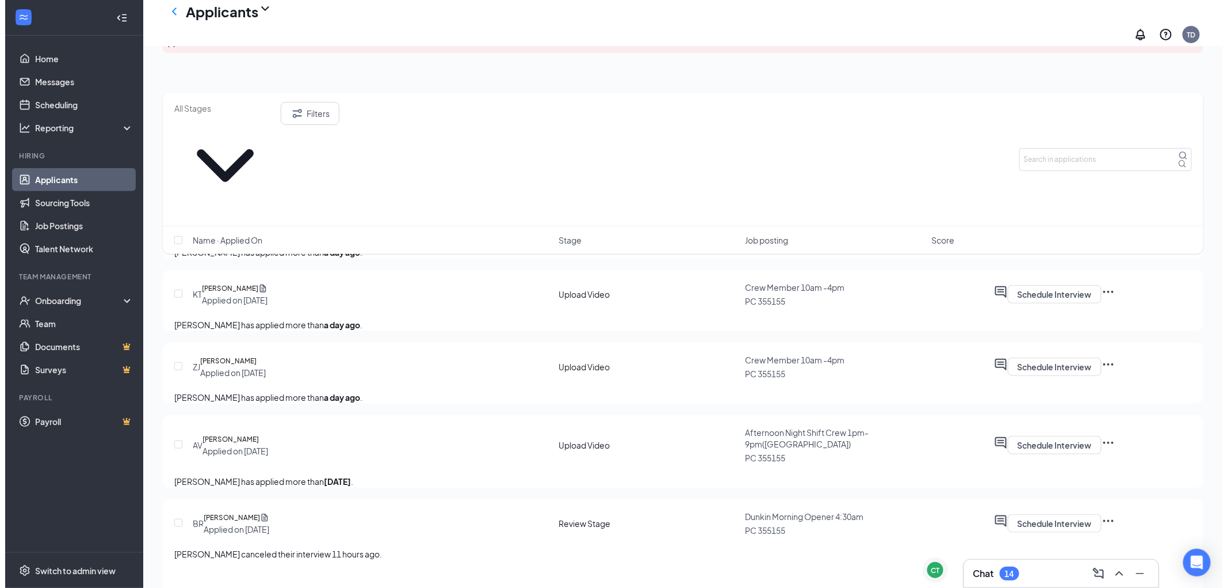
scroll to position [192, 0]
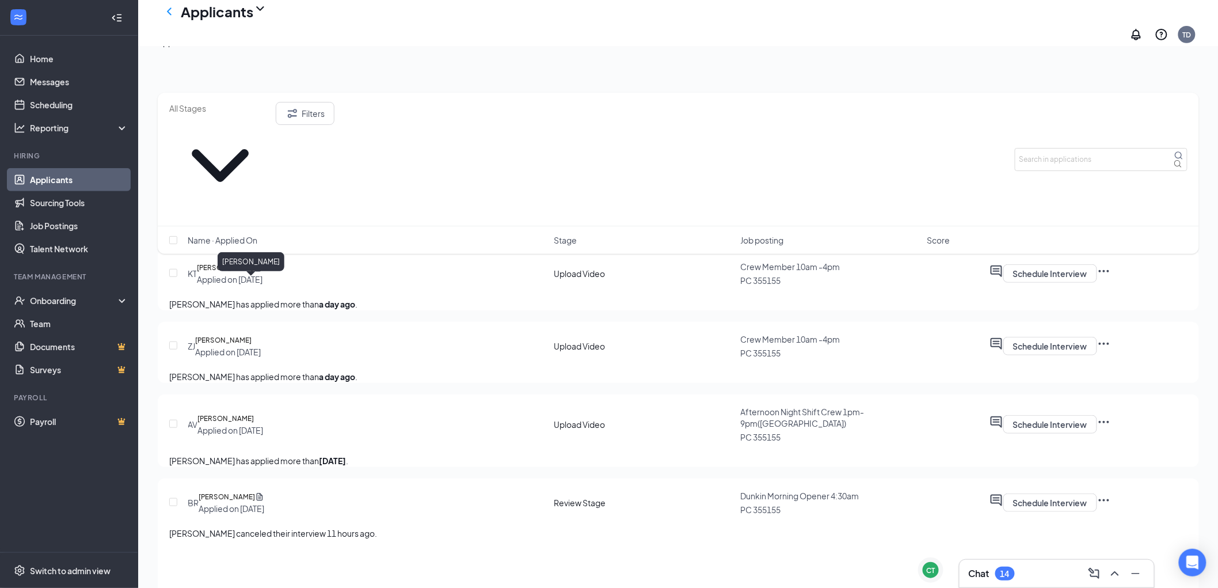
click at [238, 334] on h5 "[PERSON_NAME]" at bounding box center [223, 340] width 56 height 12
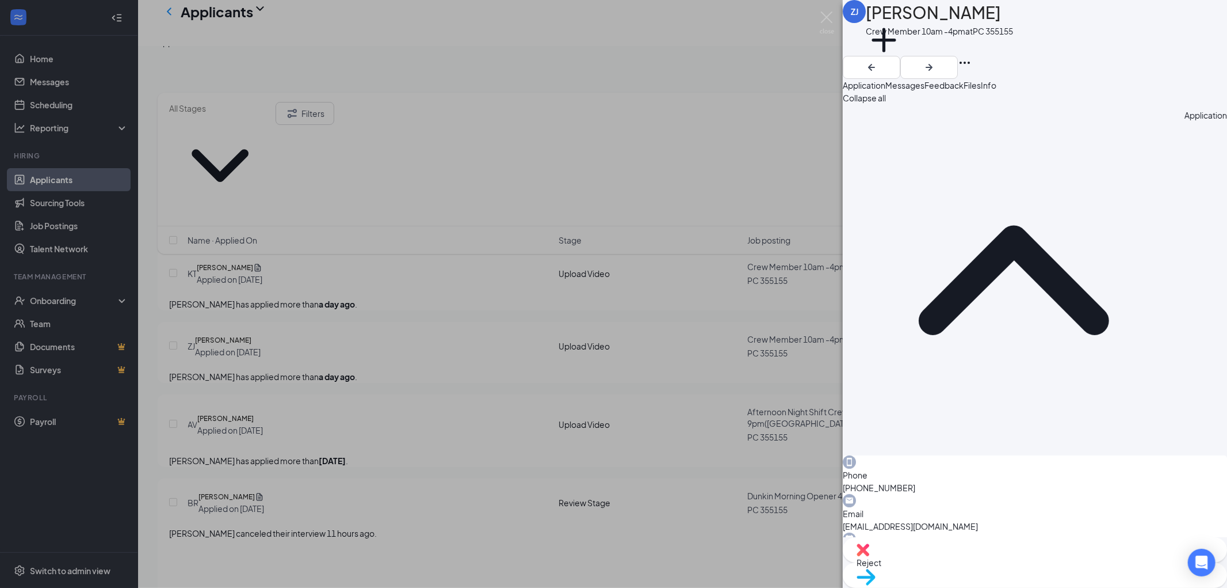
click at [981, 90] on span "Files" at bounding box center [972, 85] width 17 height 10
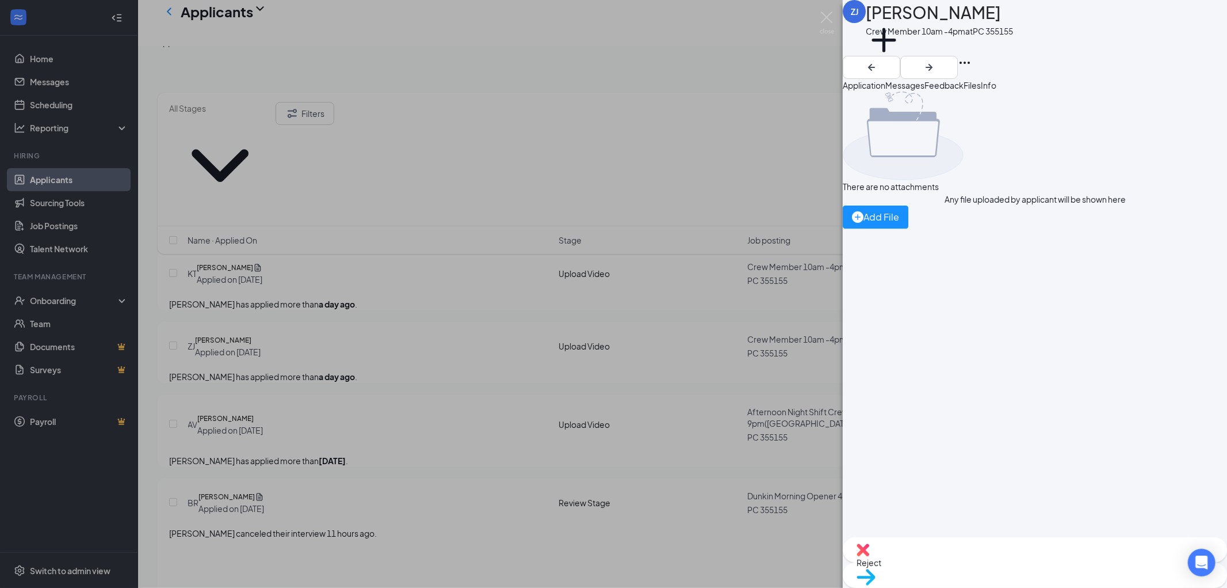
click at [964, 90] on span "Feedback" at bounding box center [944, 85] width 39 height 10
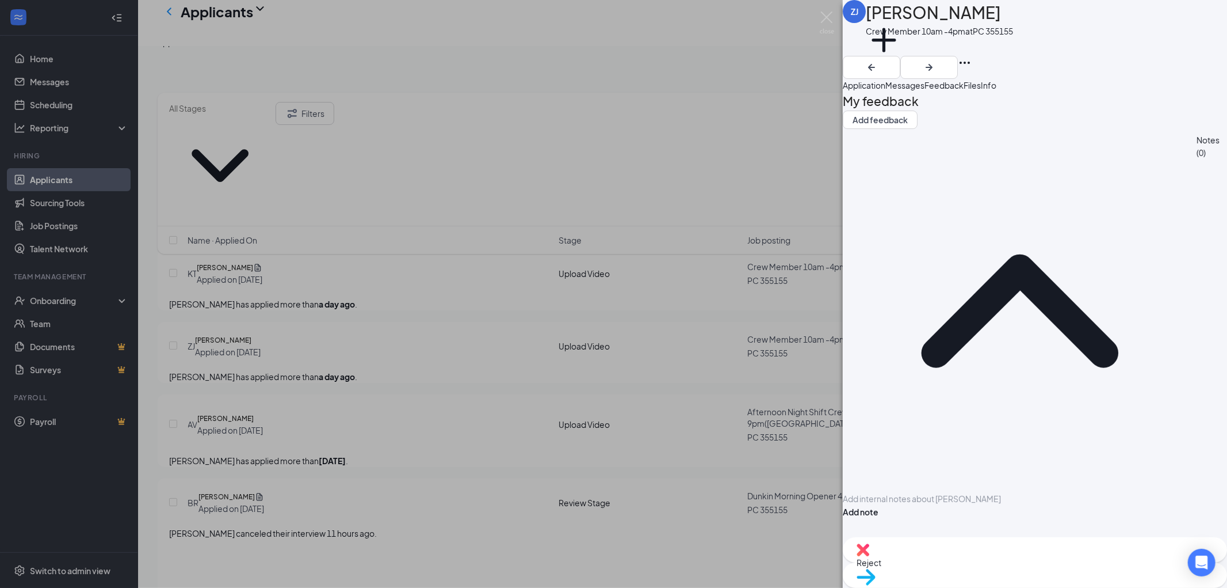
click at [981, 90] on span "Files" at bounding box center [972, 85] width 17 height 10
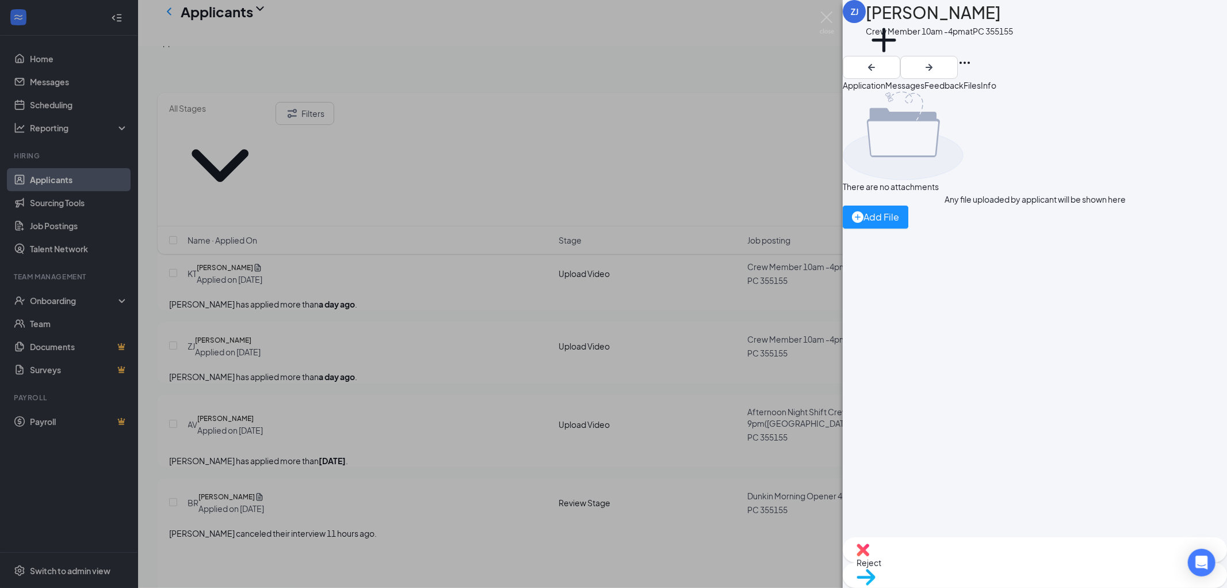
click at [886, 83] on button "Application" at bounding box center [864, 85] width 43 height 13
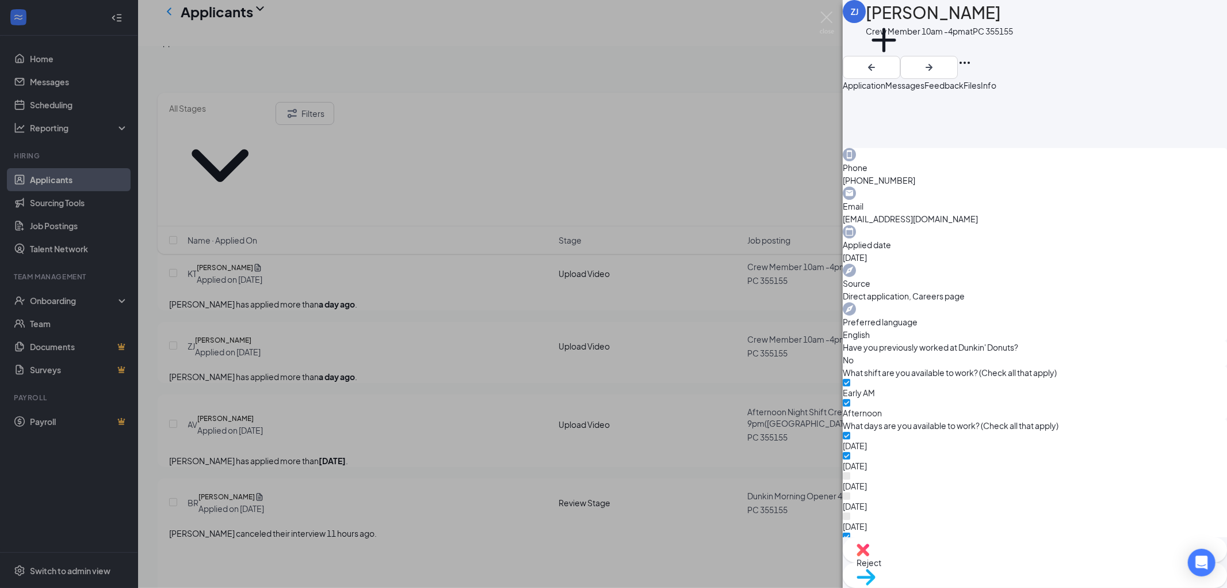
scroll to position [326, 0]
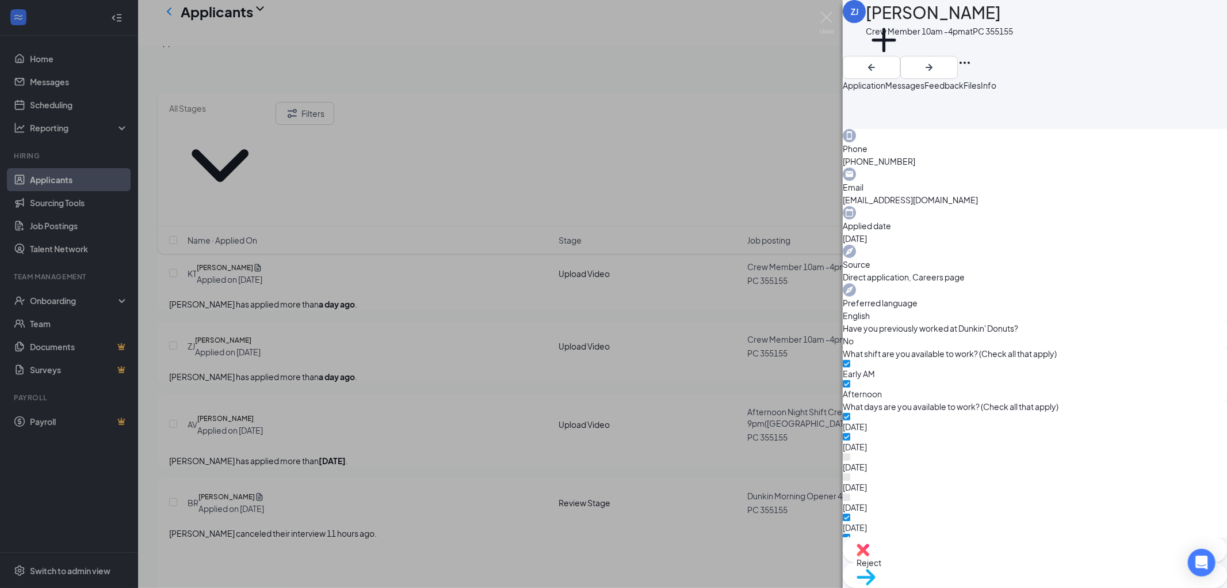
click at [364, 411] on div "ZJ [PERSON_NAME] Crew Member 10am -4pm at PC 355155 Add a tag Application Messa…" at bounding box center [613, 294] width 1227 height 588
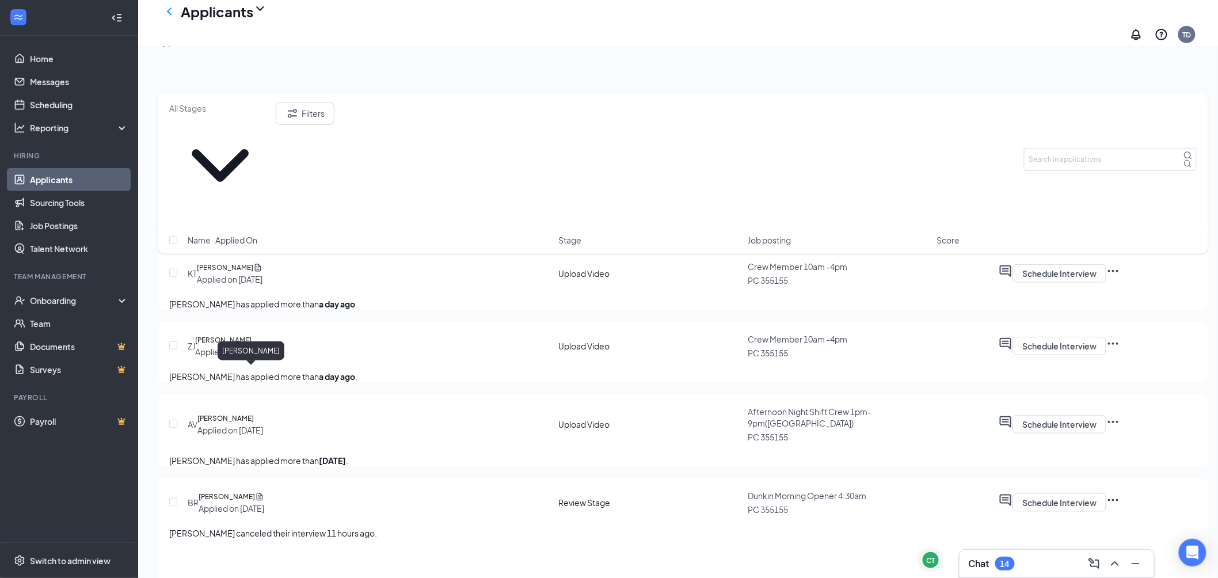
click at [245, 413] on h5 "[PERSON_NAME]" at bounding box center [225, 419] width 56 height 12
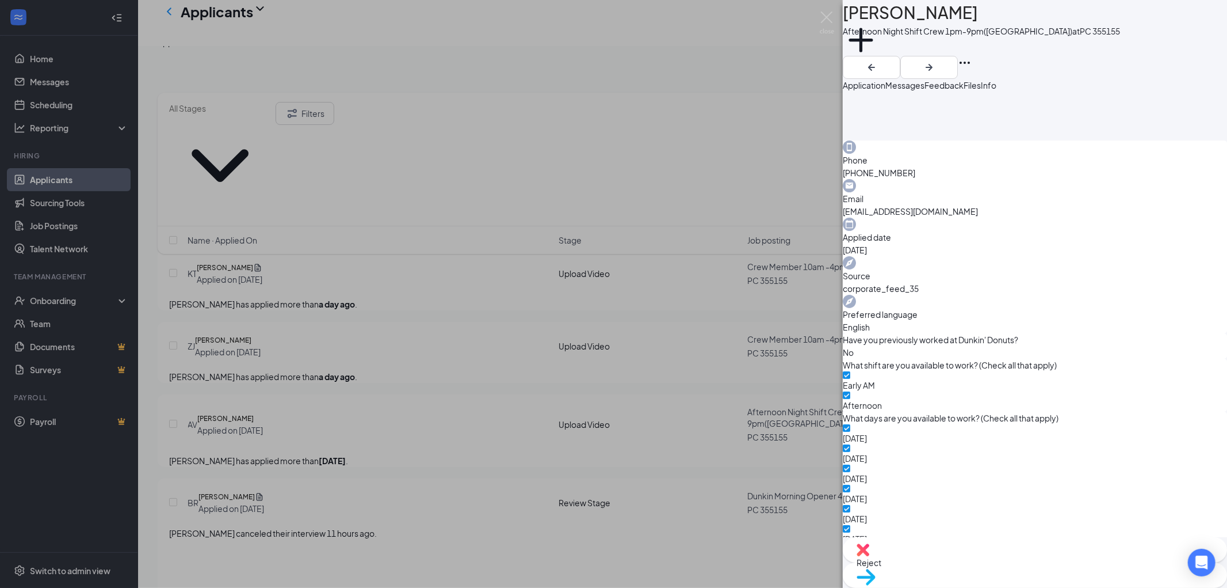
scroll to position [326, 0]
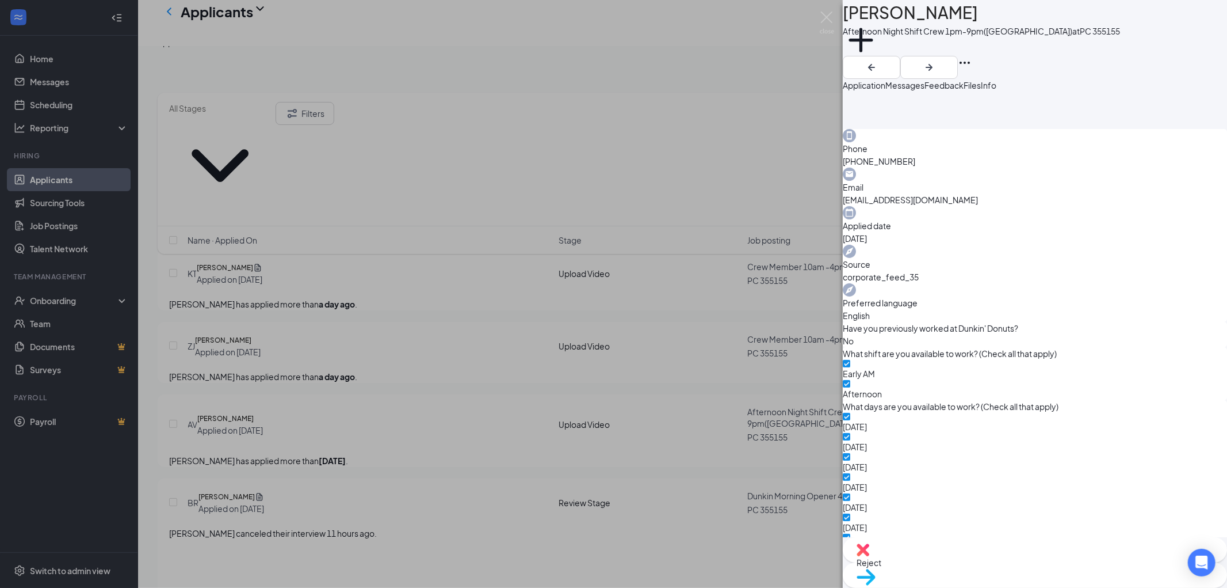
click at [1085, 585] on span "Move to stage" at bounding box center [1035, 591] width 357 height 13
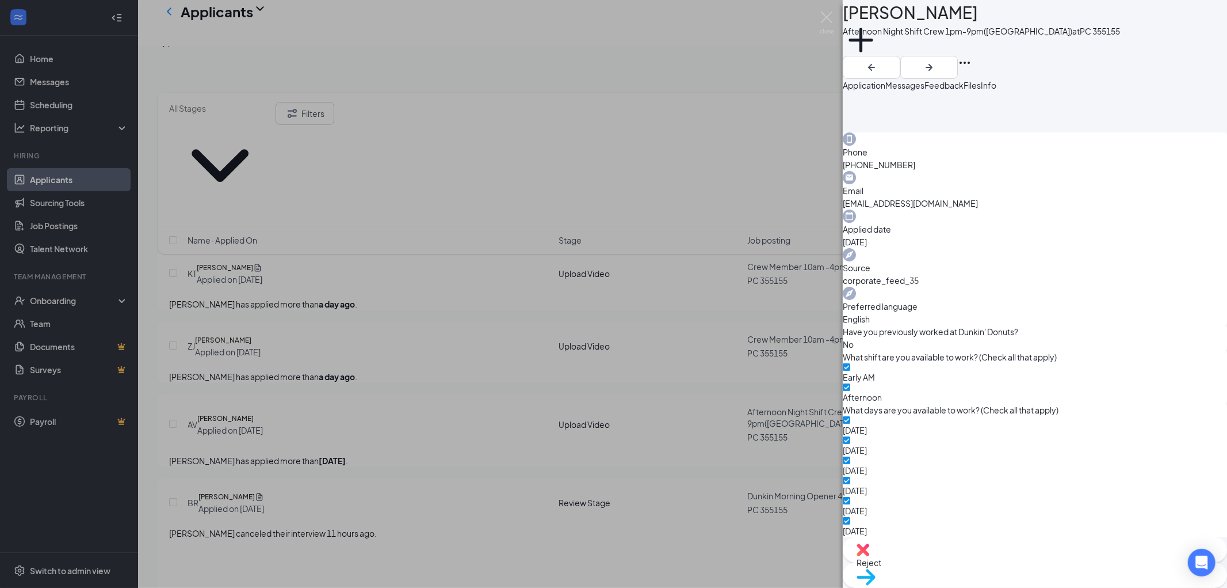
type input "[DATE]"
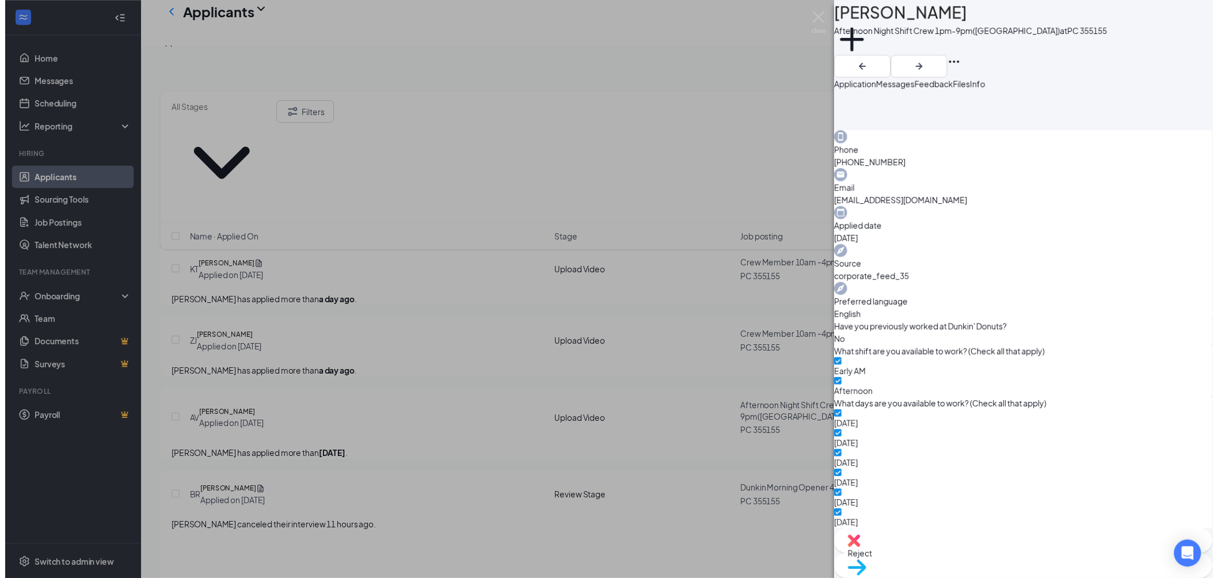
scroll to position [1257, 0]
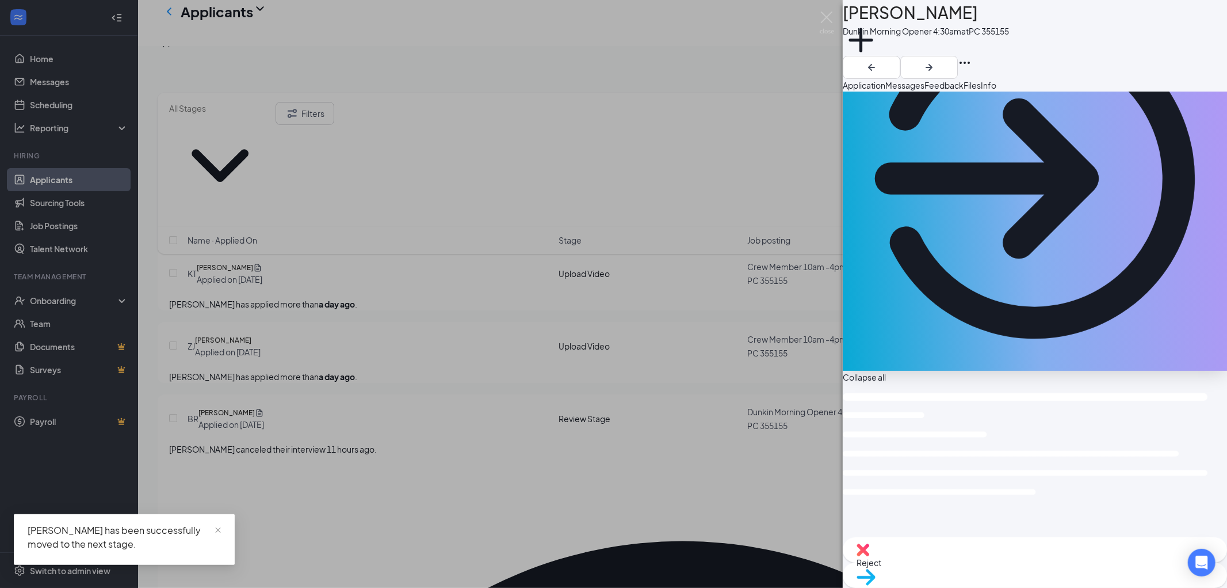
click at [395, 444] on div "BR [PERSON_NAME] Morning Opener 4:30am at PC 355155 Add a tag Application Messa…" at bounding box center [613, 294] width 1227 height 588
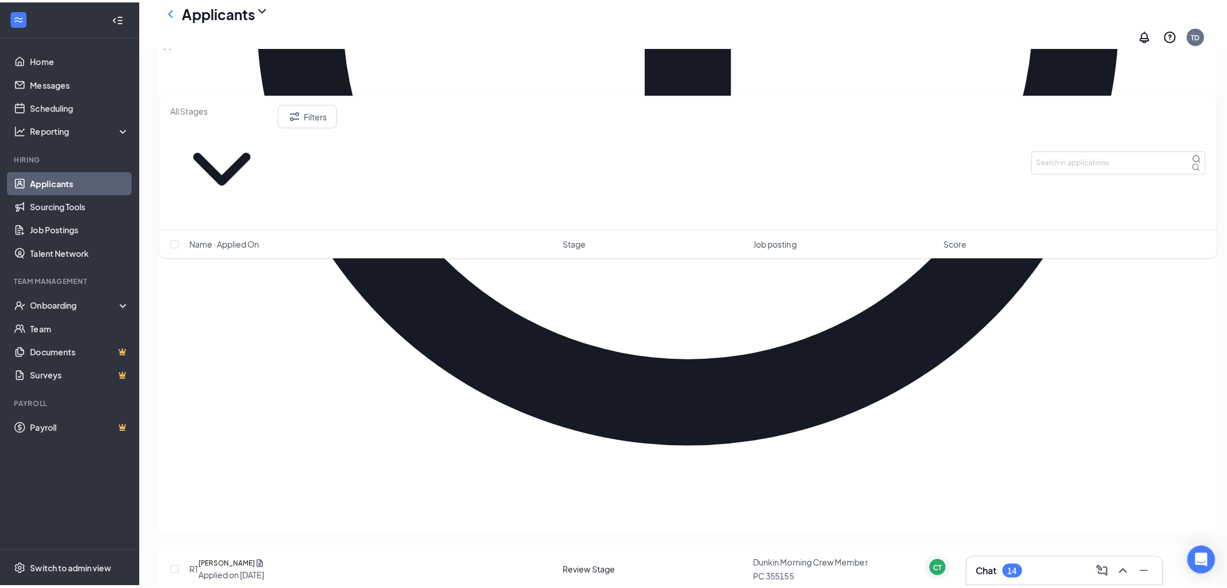
scroll to position [1151, 0]
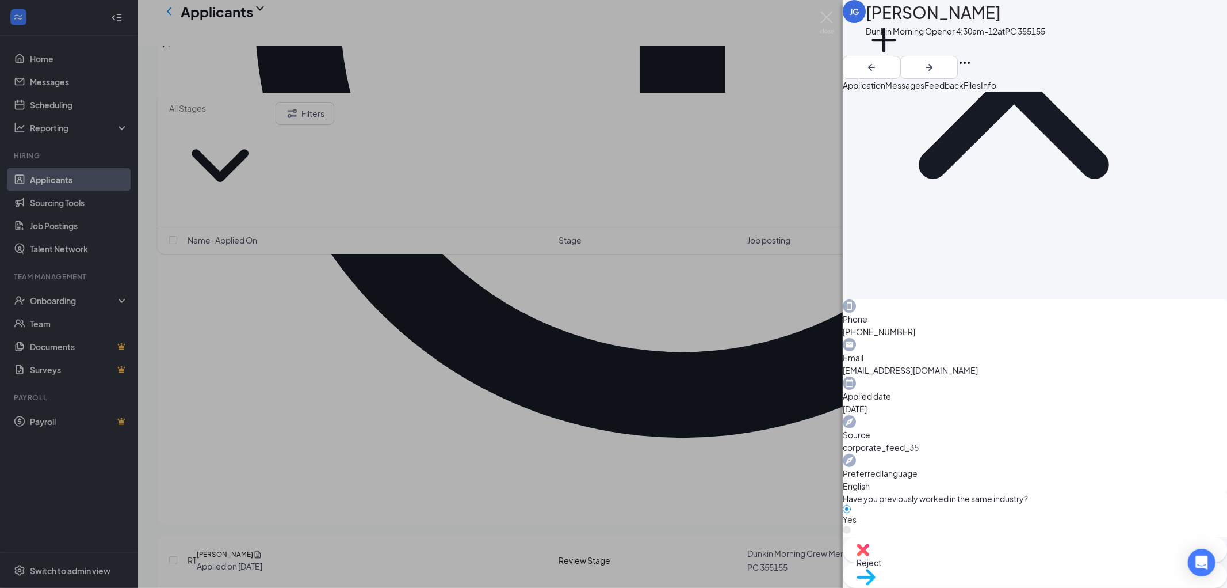
scroll to position [163, 0]
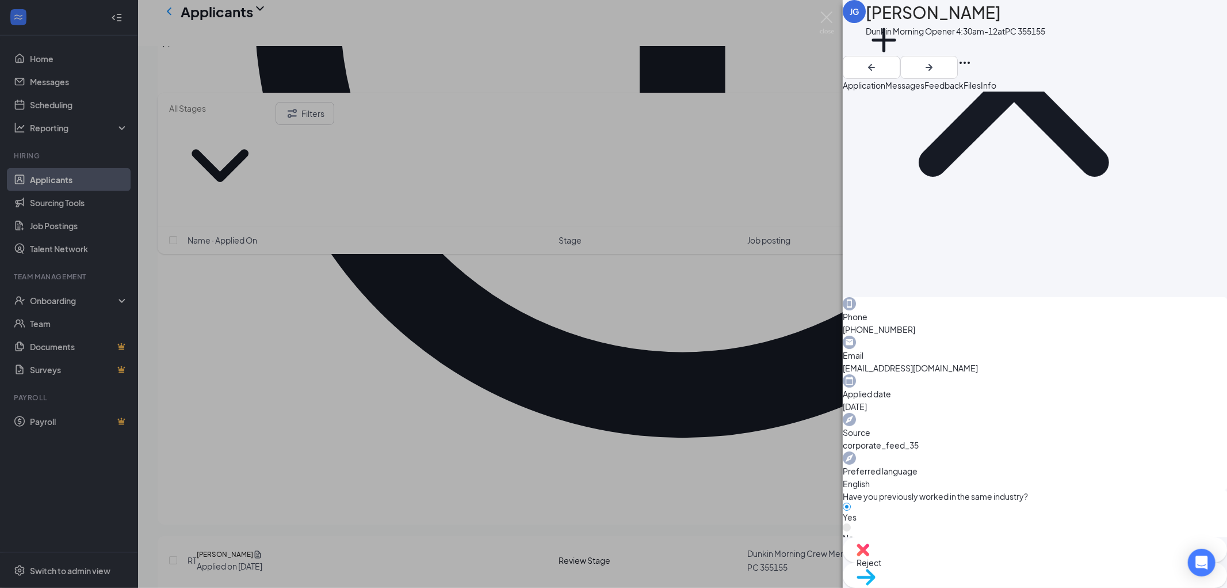
click at [981, 91] on button "Files" at bounding box center [972, 85] width 17 height 13
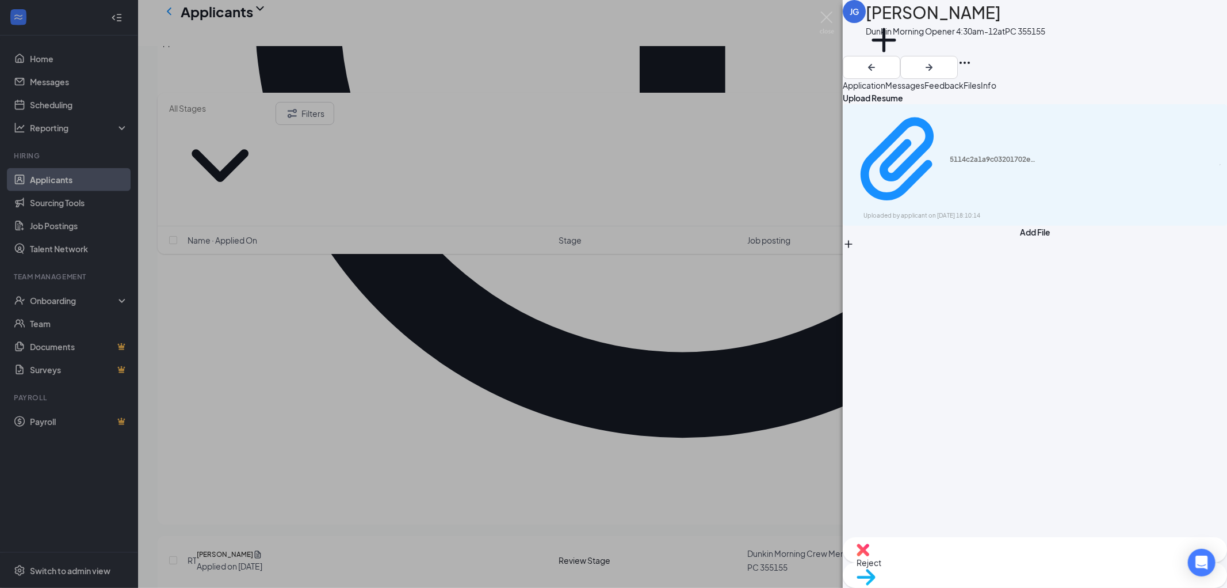
click at [997, 85] on button "Info" at bounding box center [989, 85] width 16 height 13
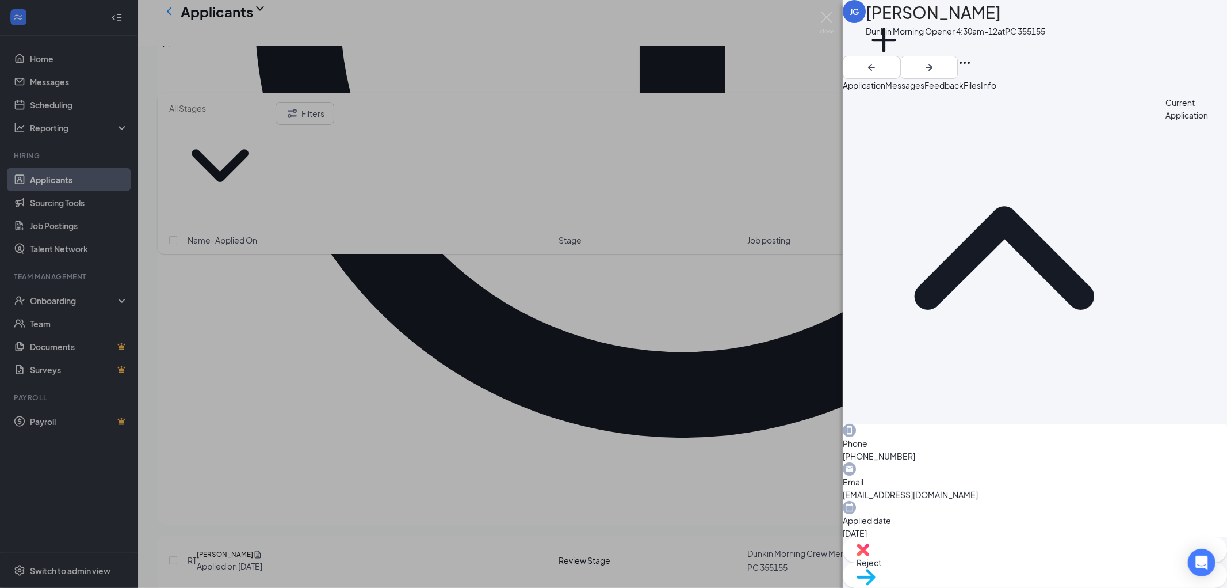
click at [600, 281] on div "JG Jasmine Green Dunkin Morning Opener 4:30am-12 at PC 355155 Add a tag Applica…" at bounding box center [613, 294] width 1227 height 588
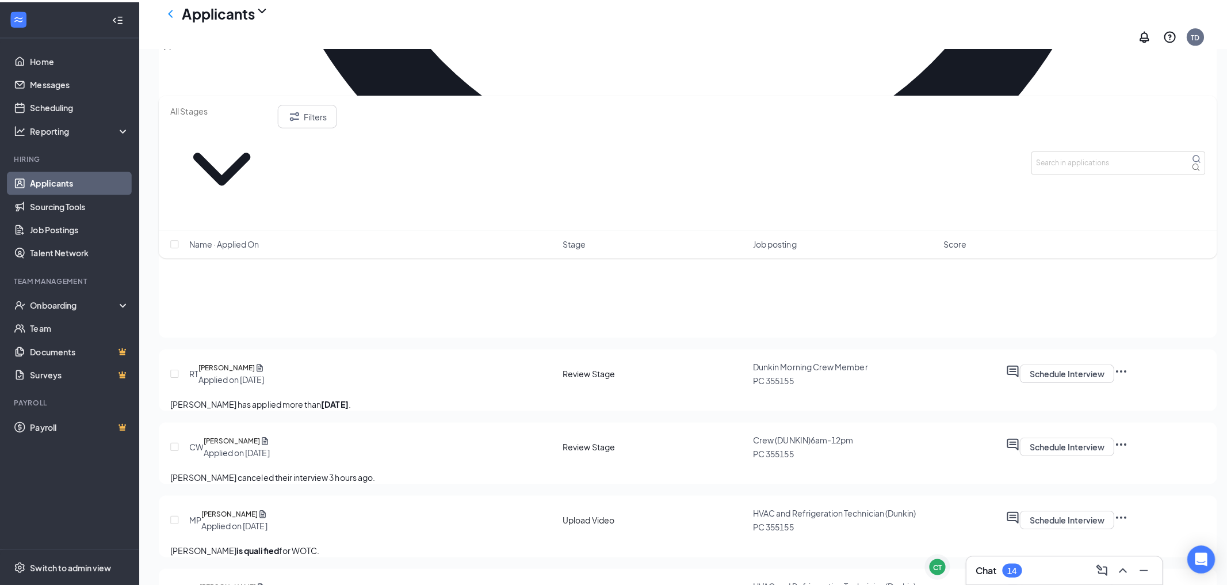
scroll to position [1406, 0]
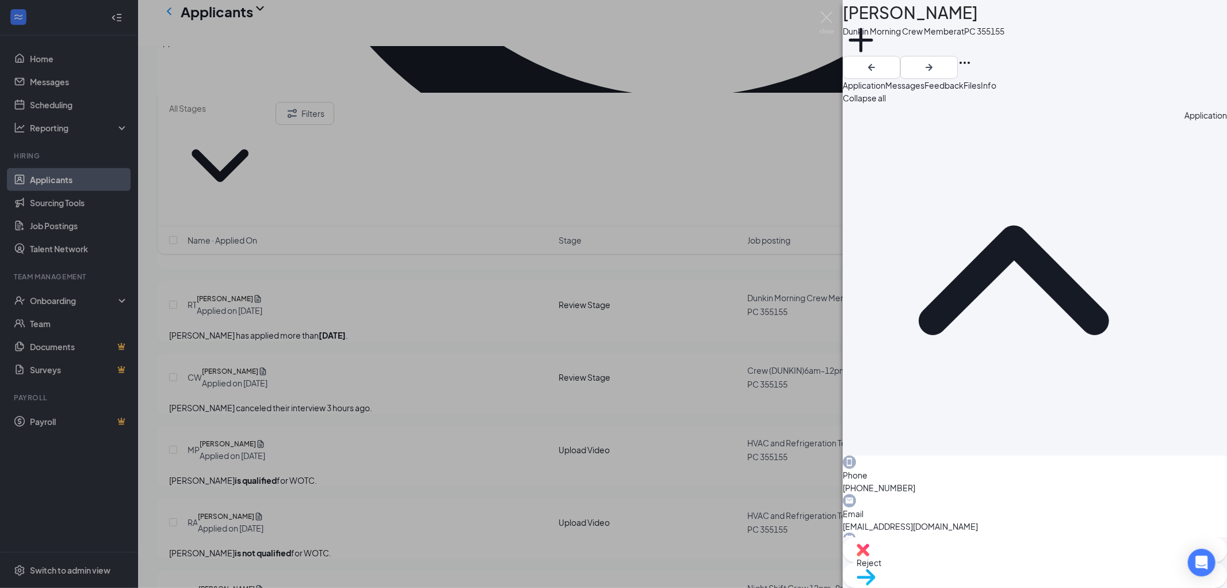
click at [981, 91] on div "Files" at bounding box center [972, 85] width 17 height 13
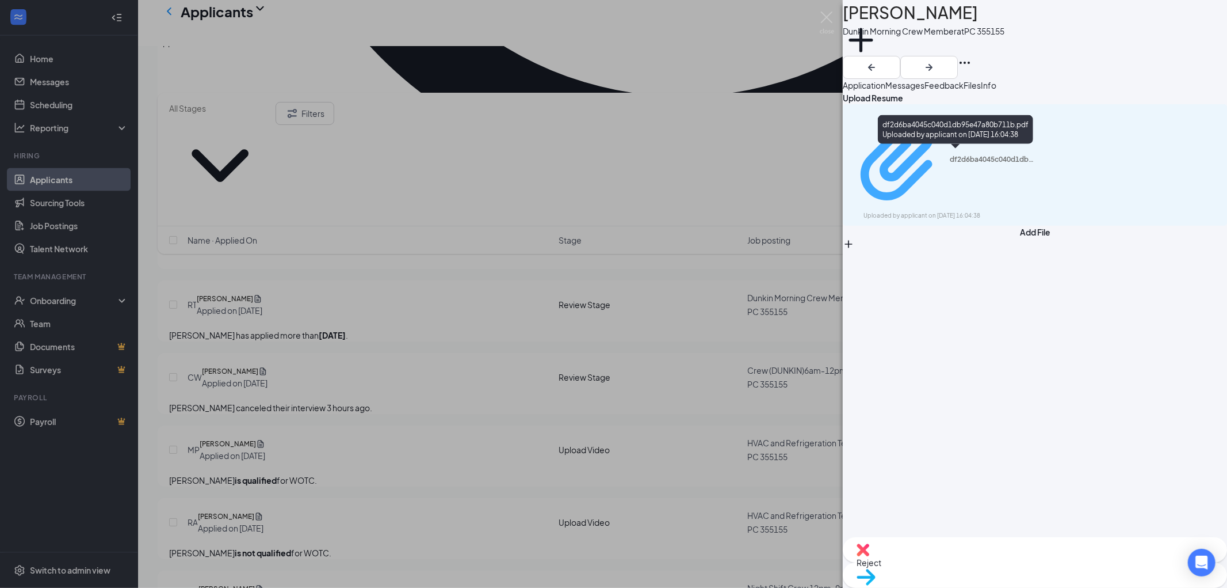
click at [1017, 158] on div "df2d6ba4045c040d1db95e47a80b711b.pdf" at bounding box center [993, 159] width 86 height 9
